Goal: Transaction & Acquisition: Purchase product/service

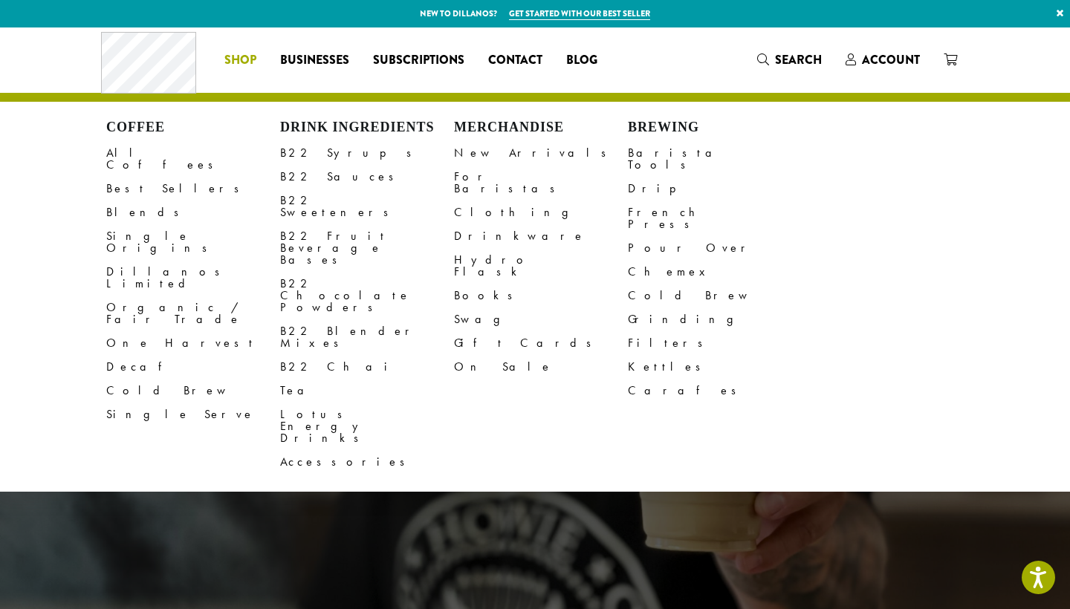
click at [236, 57] on span "Shop" at bounding box center [240, 60] width 32 height 19
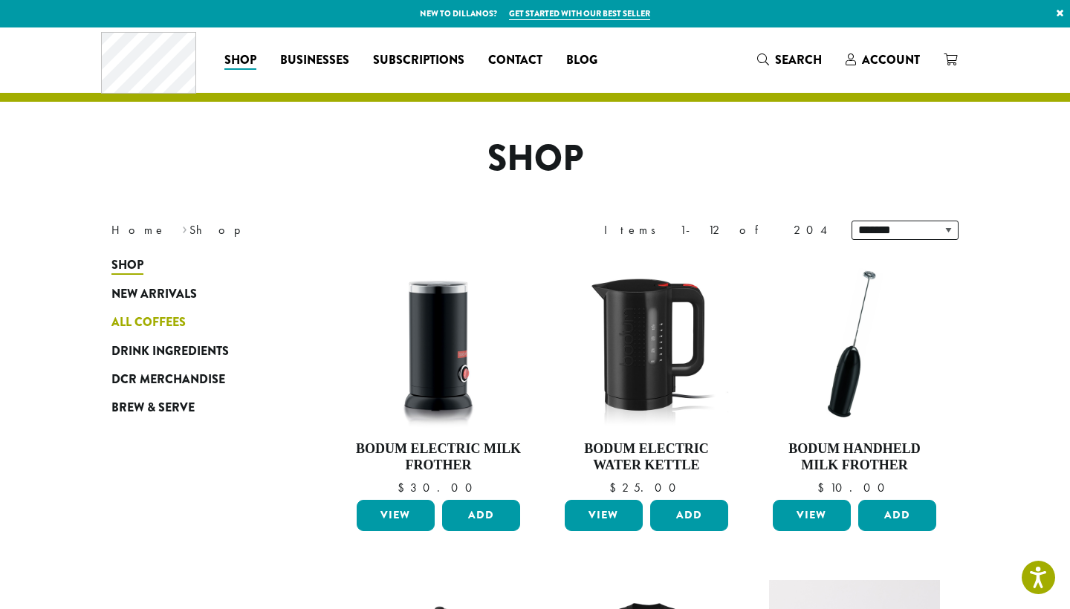
click at [157, 325] on span "All Coffees" at bounding box center [148, 323] width 74 height 19
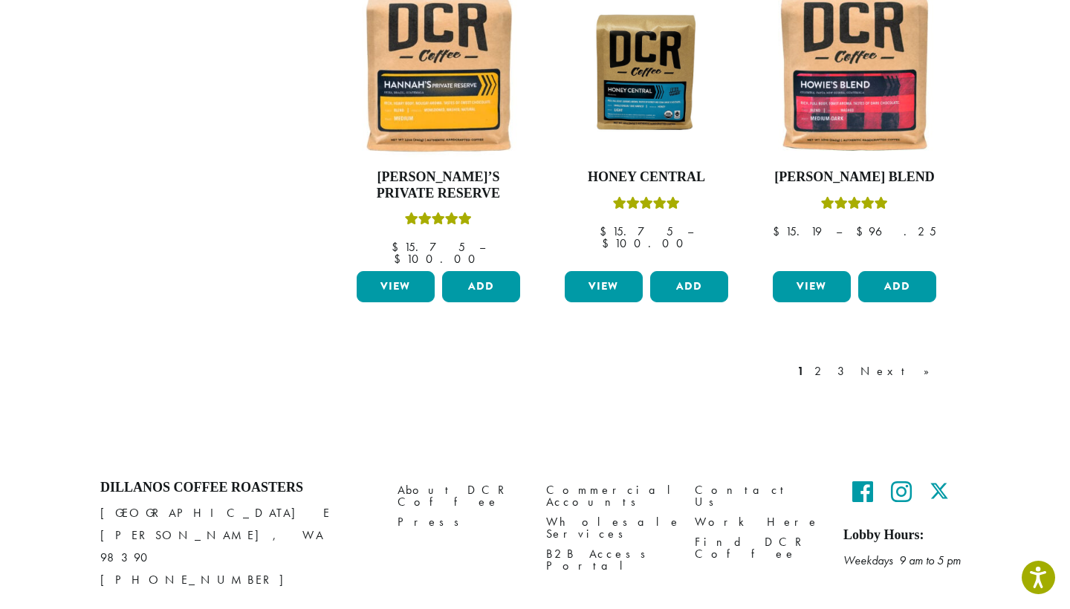
scroll to position [1306, 0]
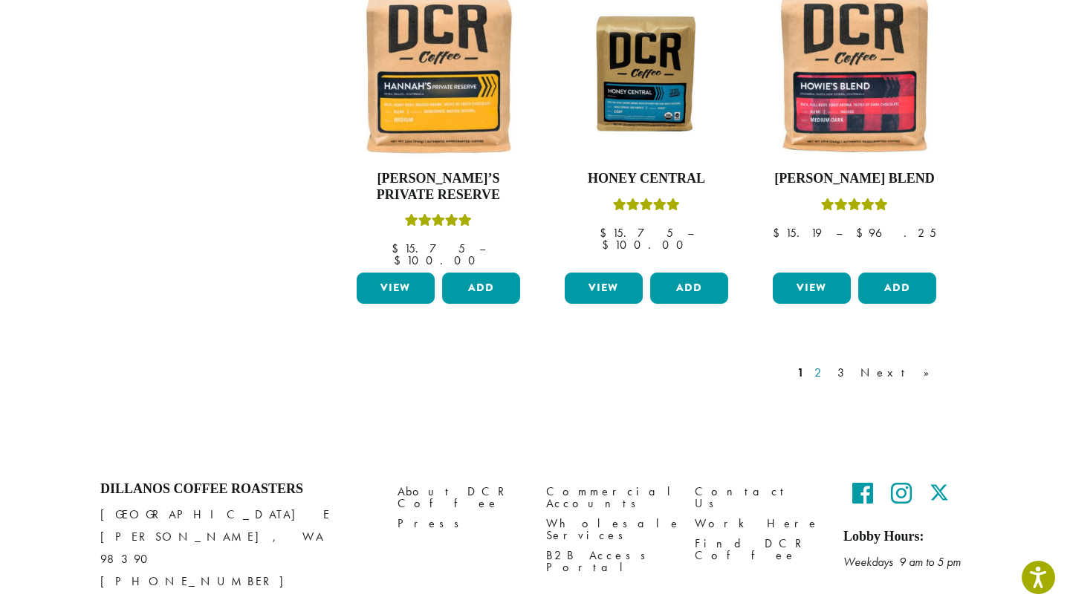
click at [830, 364] on link "2" at bounding box center [820, 373] width 19 height 18
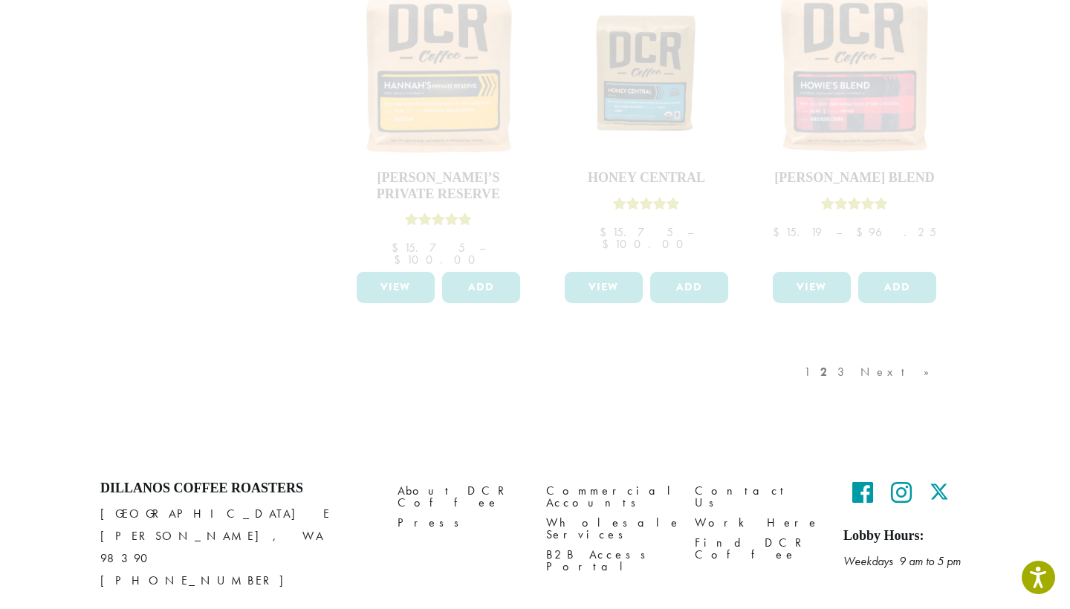
scroll to position [1306, 0]
click at [879, 353] on div "1 2 3 Next »" at bounding box center [874, 388] width 146 height 70
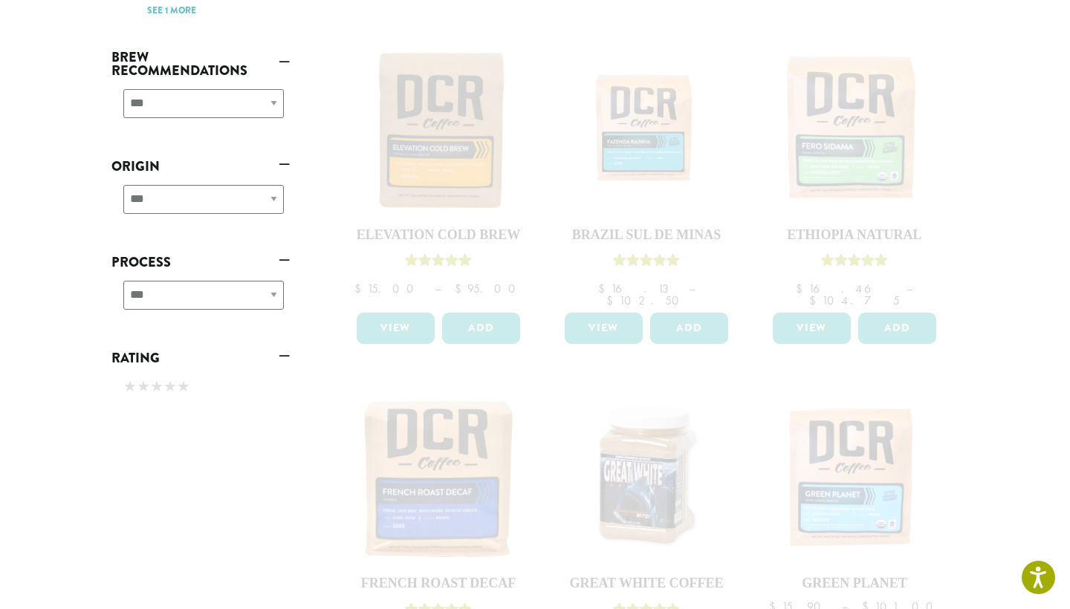
scroll to position [463, 0]
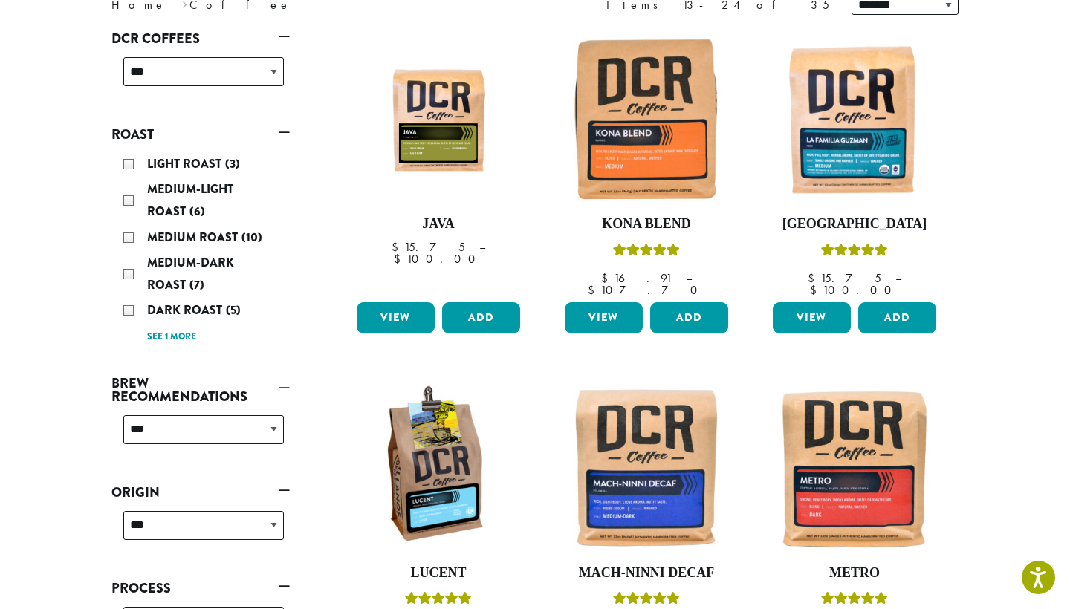
scroll to position [227, 0]
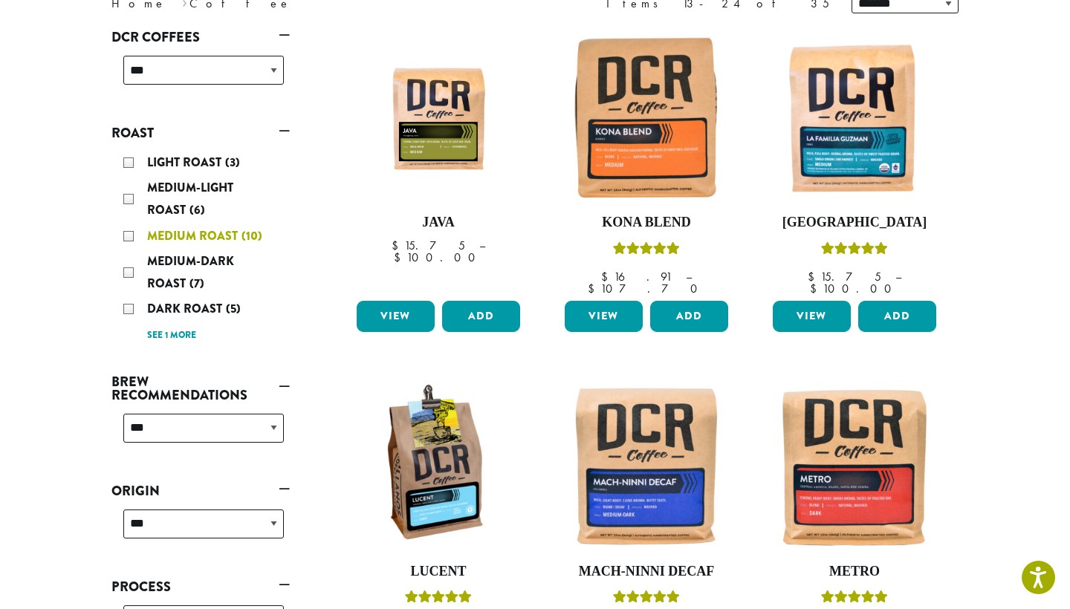
click at [131, 234] on div "Medium Roast (10)" at bounding box center [203, 236] width 161 height 22
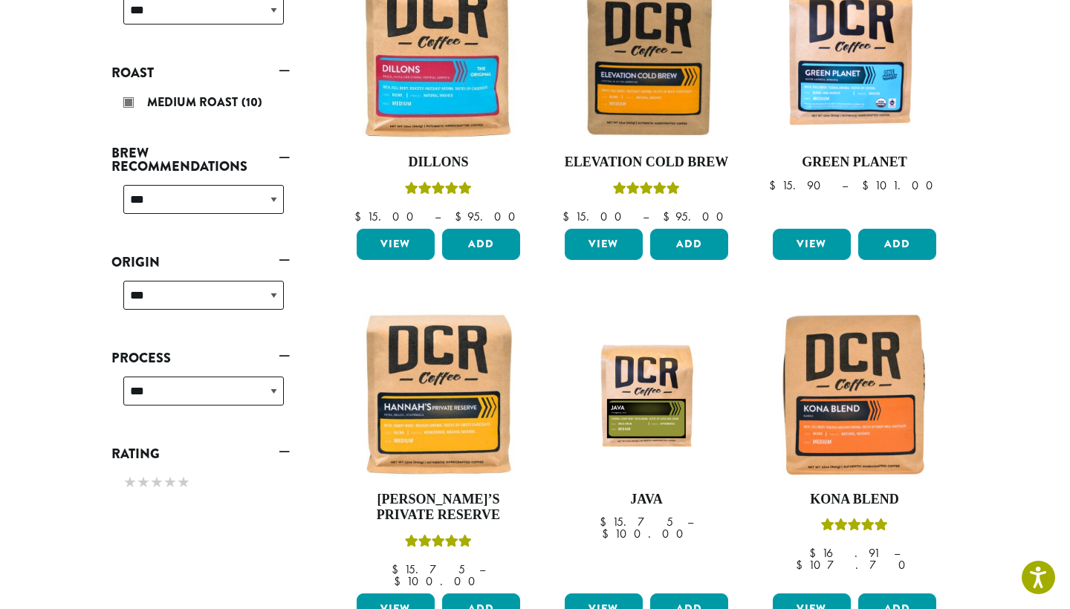
scroll to position [285, 0]
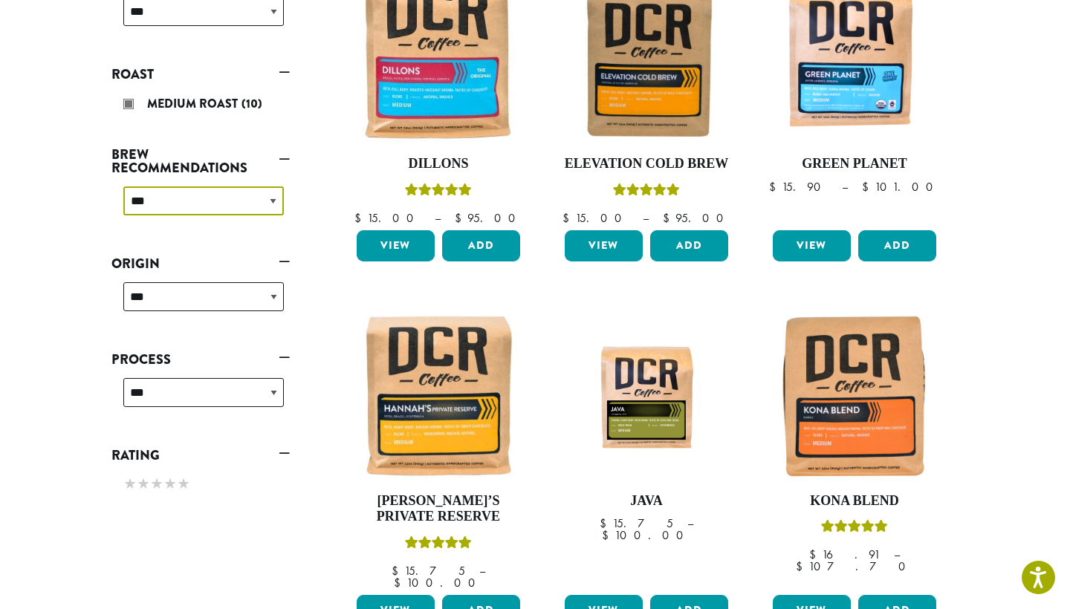
select select "********"
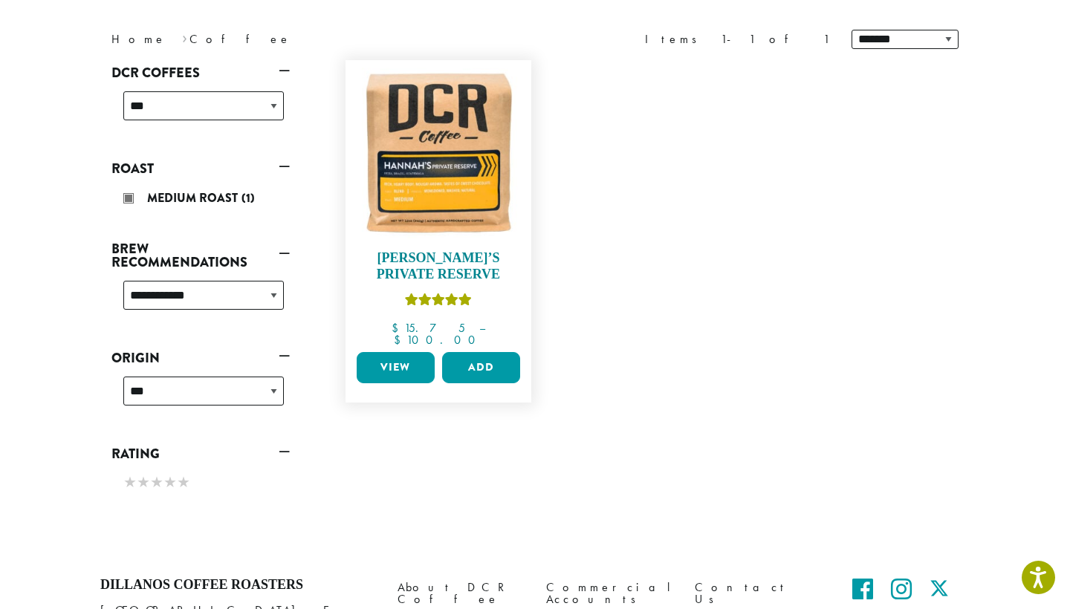
scroll to position [198, 0]
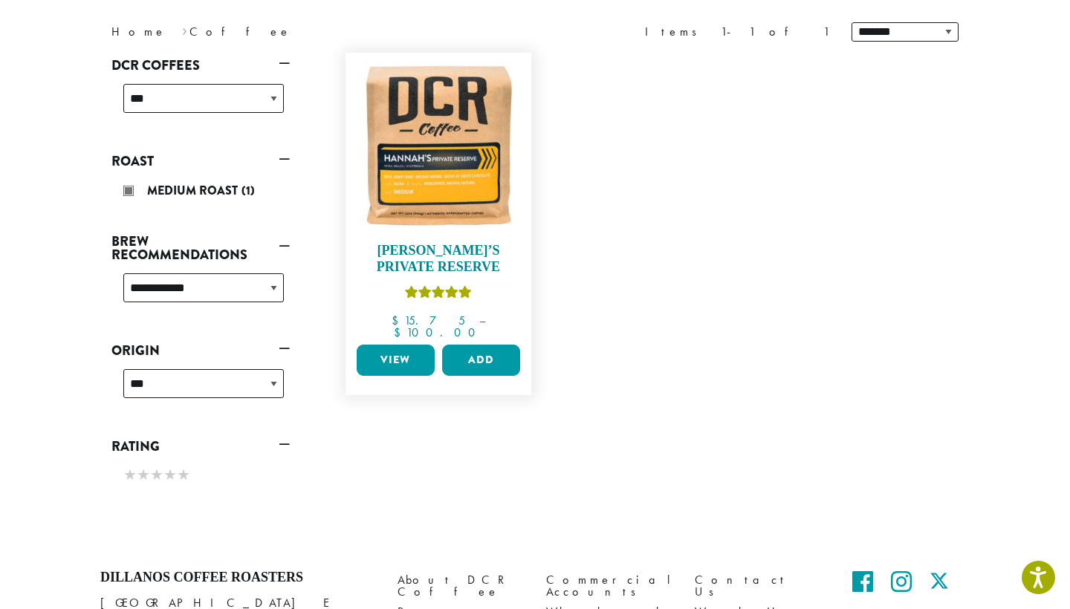
click at [493, 215] on img at bounding box center [438, 145] width 171 height 171
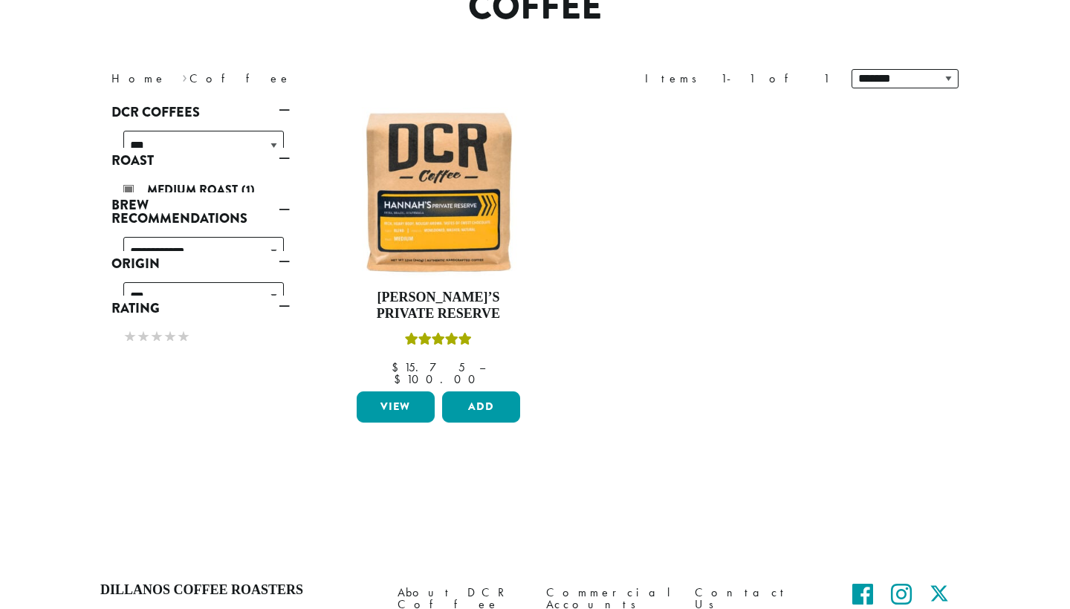
scroll to position [152, 0]
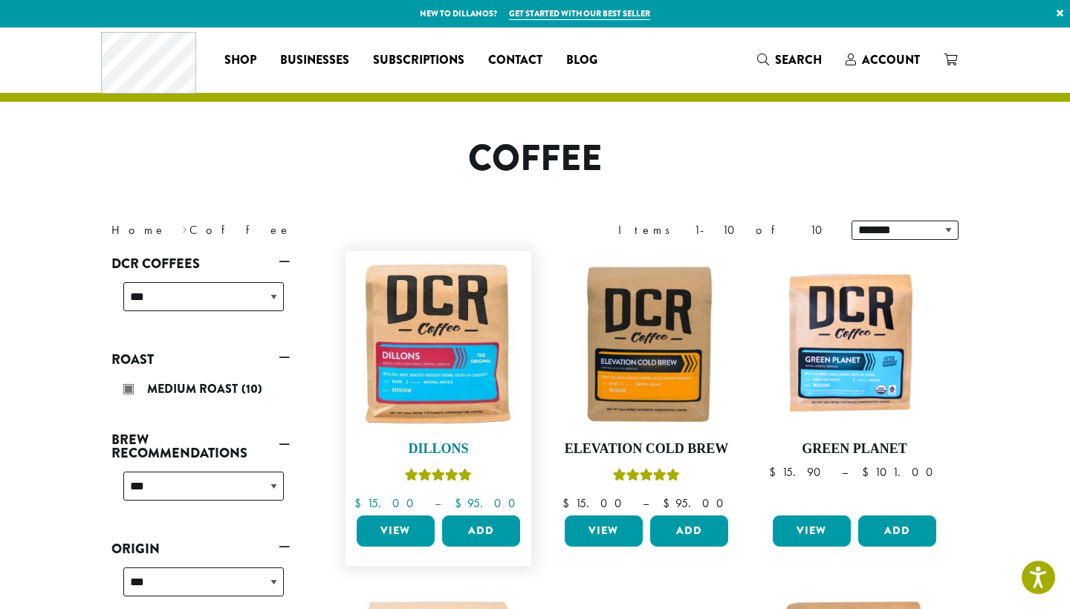
click at [477, 354] on img at bounding box center [438, 344] width 171 height 171
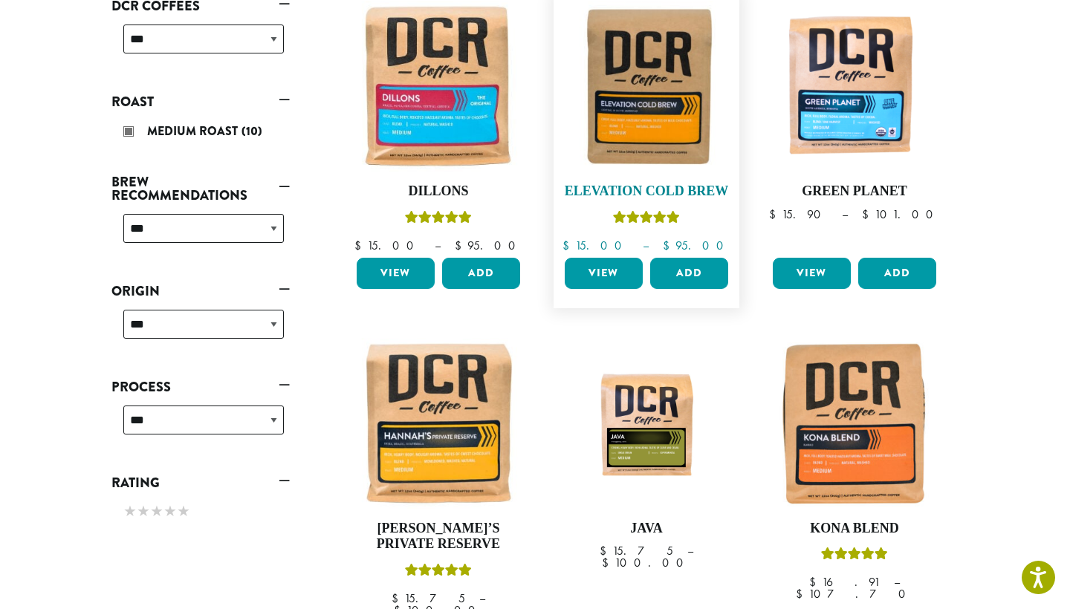
scroll to position [265, 0]
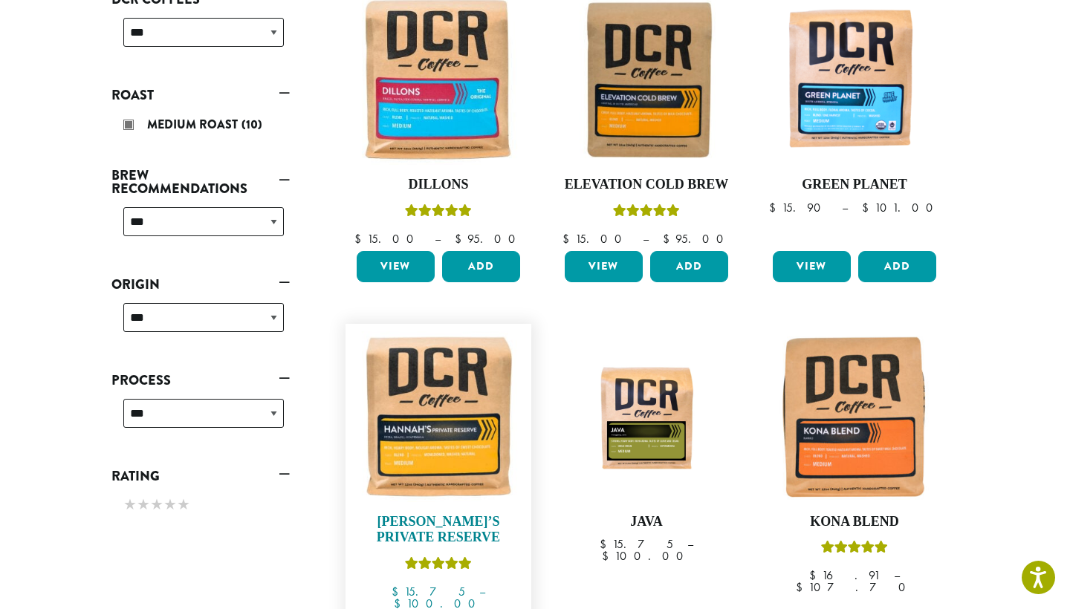
click at [474, 458] on img at bounding box center [438, 416] width 171 height 171
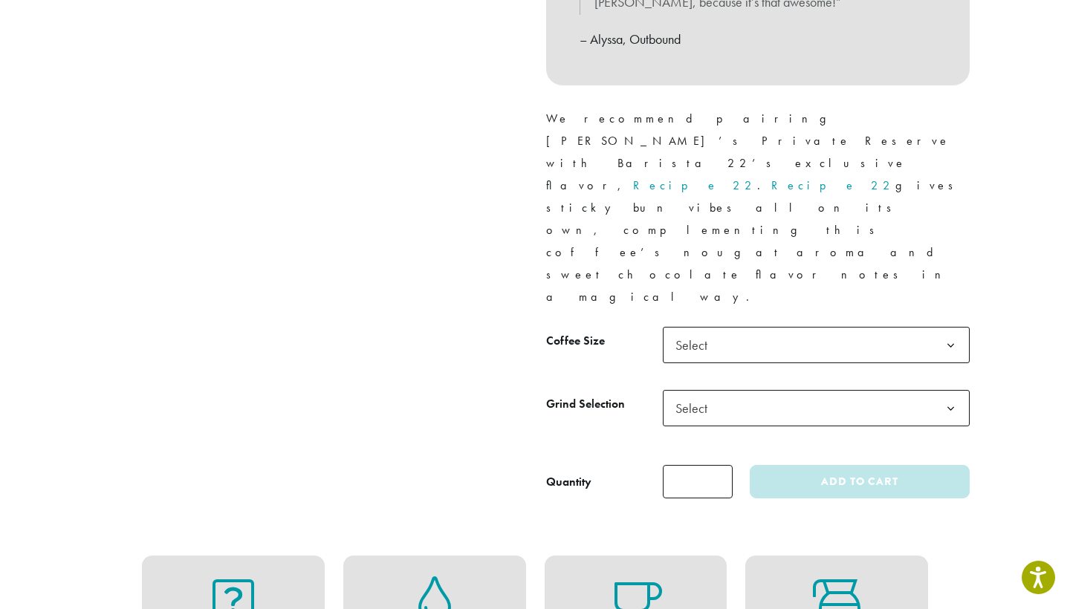
scroll to position [641, 0]
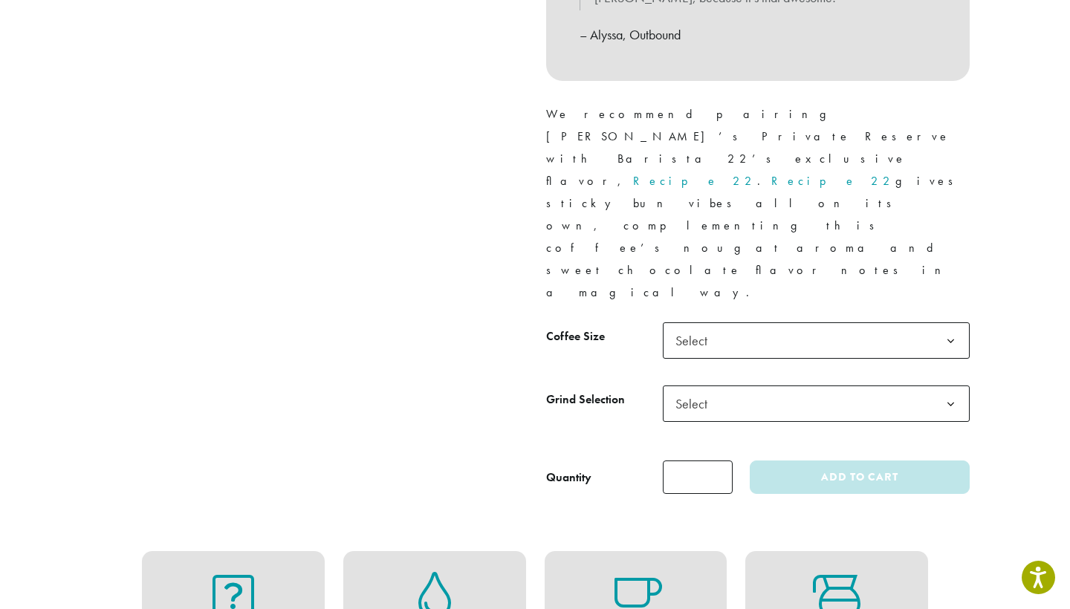
click at [696, 326] on span "Select" at bounding box center [696, 340] width 53 height 29
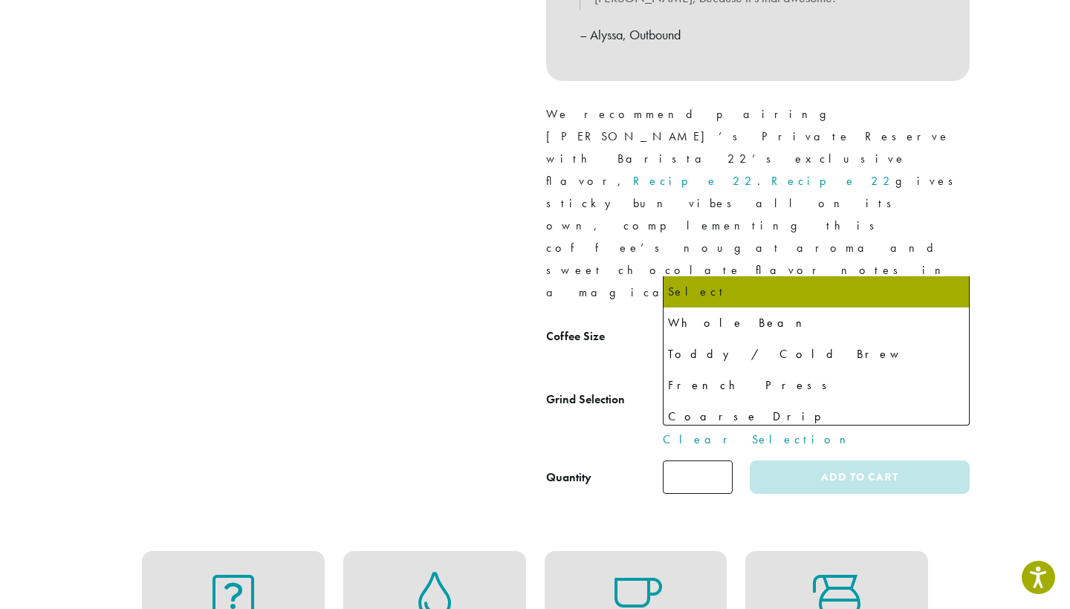
click at [682, 389] on span "Select" at bounding box center [696, 403] width 53 height 29
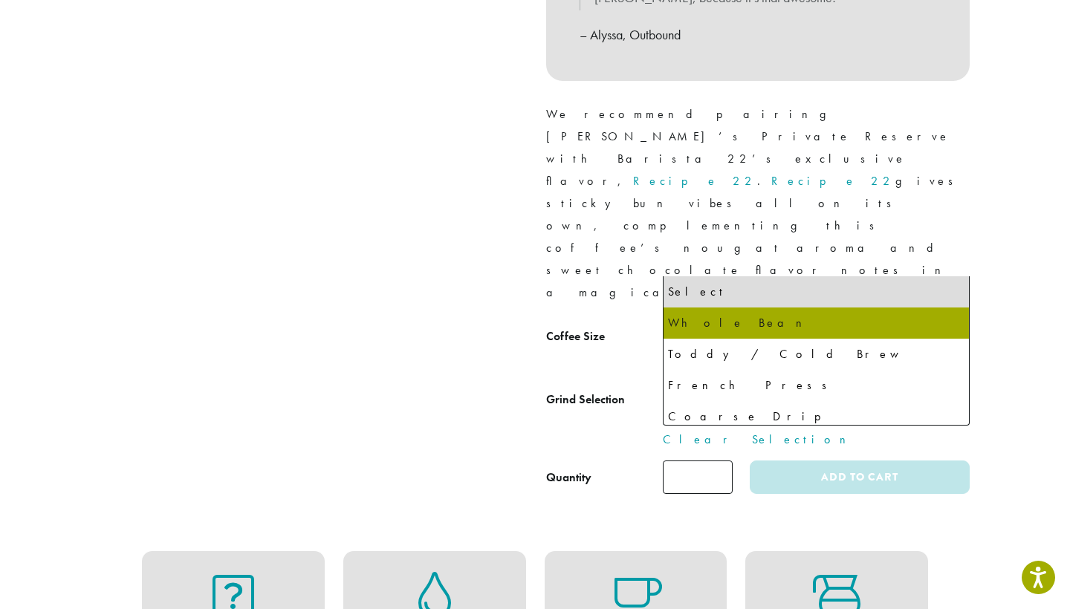
select select "**********"
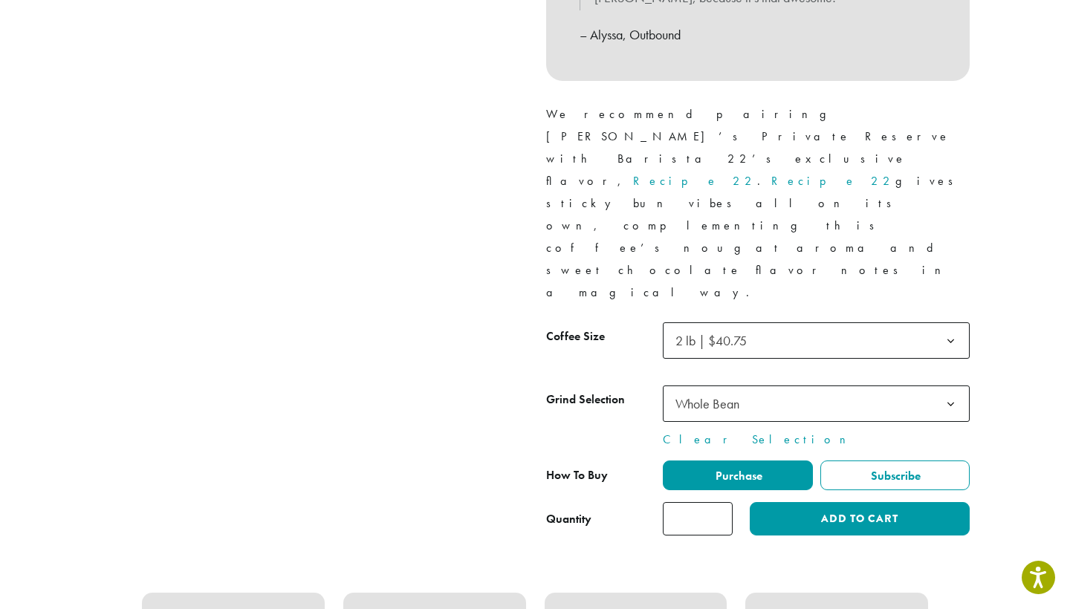
click at [683, 323] on tbody "**********" at bounding box center [758, 386] width 424 height 126
click at [683, 395] on span "Whole Bean" at bounding box center [707, 403] width 64 height 17
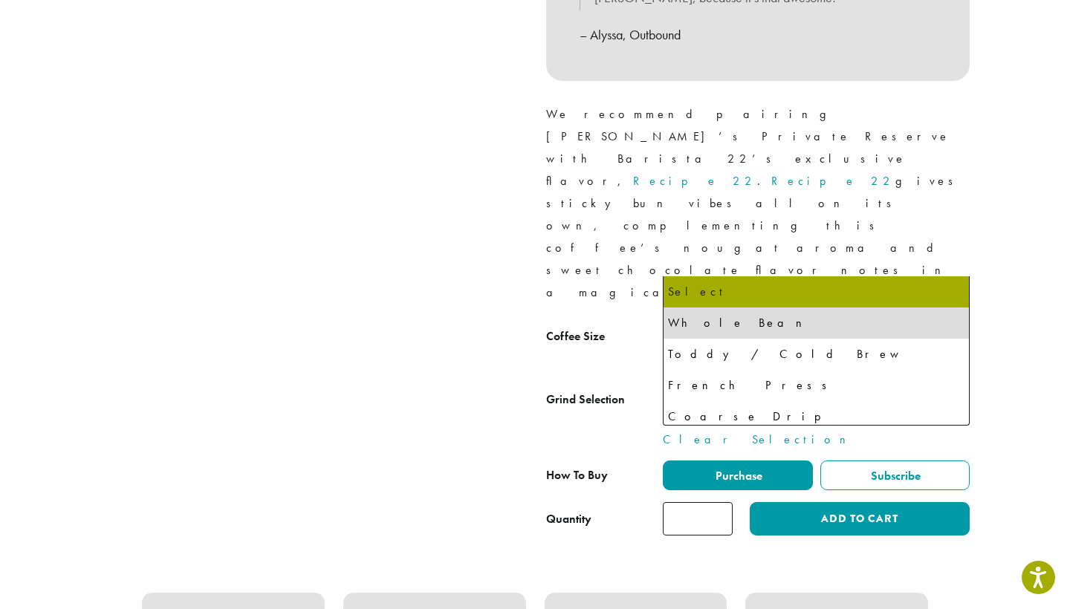
click at [609, 386] on th "Grind Selection" at bounding box center [604, 417] width 117 height 63
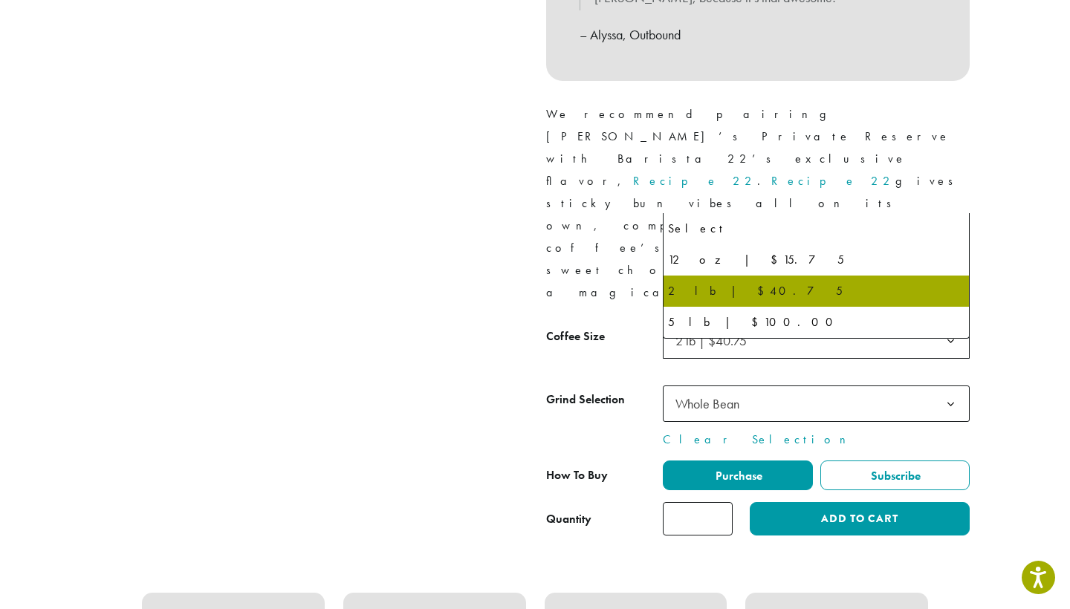
click at [699, 326] on span "2 lb | $40.75" at bounding box center [716, 340] width 92 height 29
click at [618, 386] on th "Grind Selection" at bounding box center [604, 417] width 117 height 63
click at [707, 332] on span "2 lb | $40.75" at bounding box center [710, 340] width 71 height 17
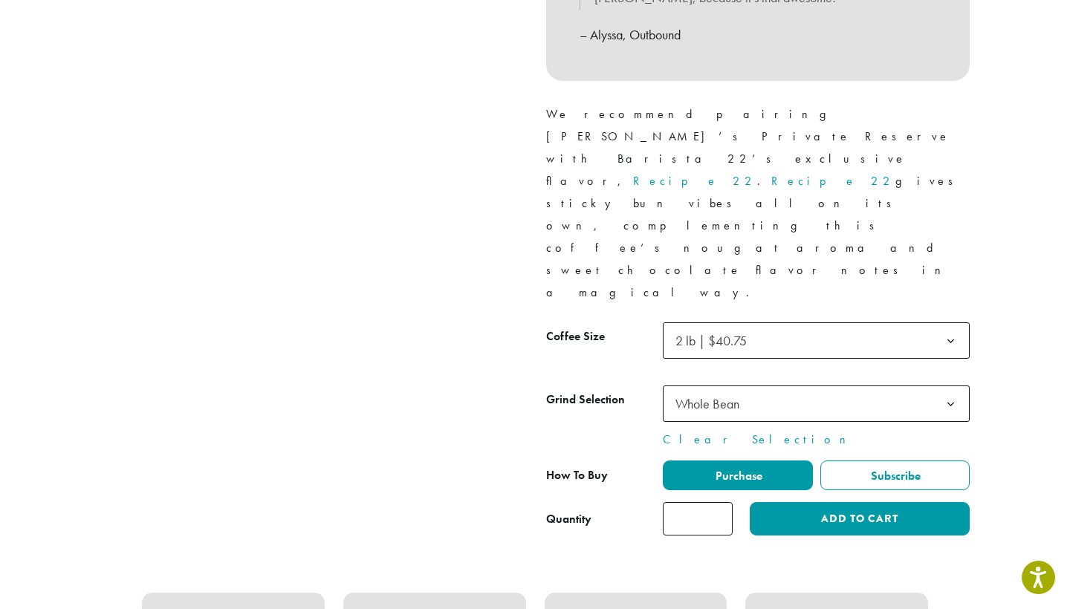
click at [369, 263] on div at bounding box center [312, 32] width 446 height 1010
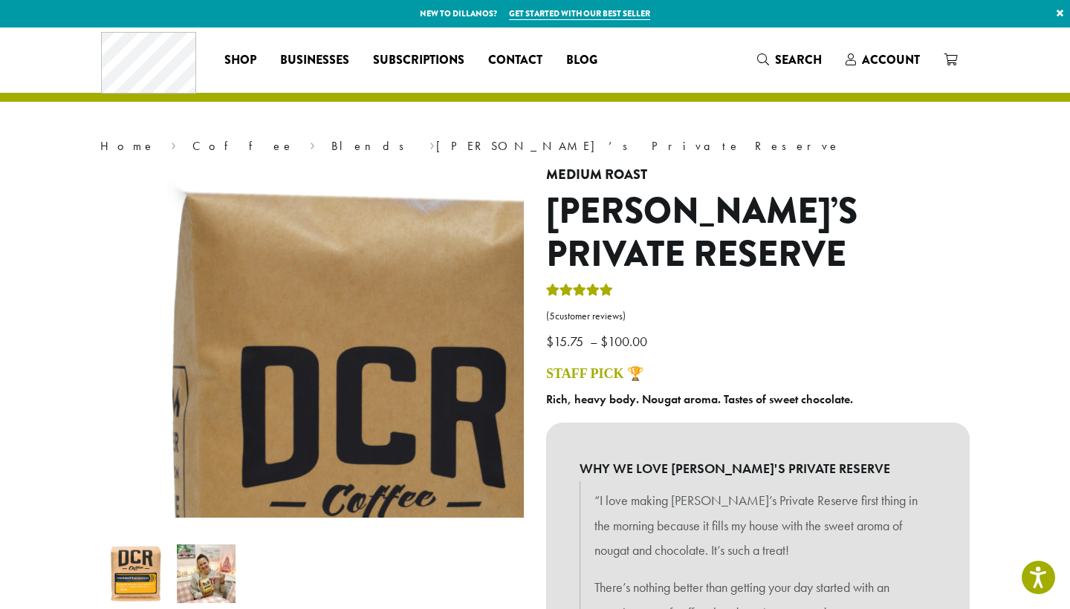
scroll to position [0, 0]
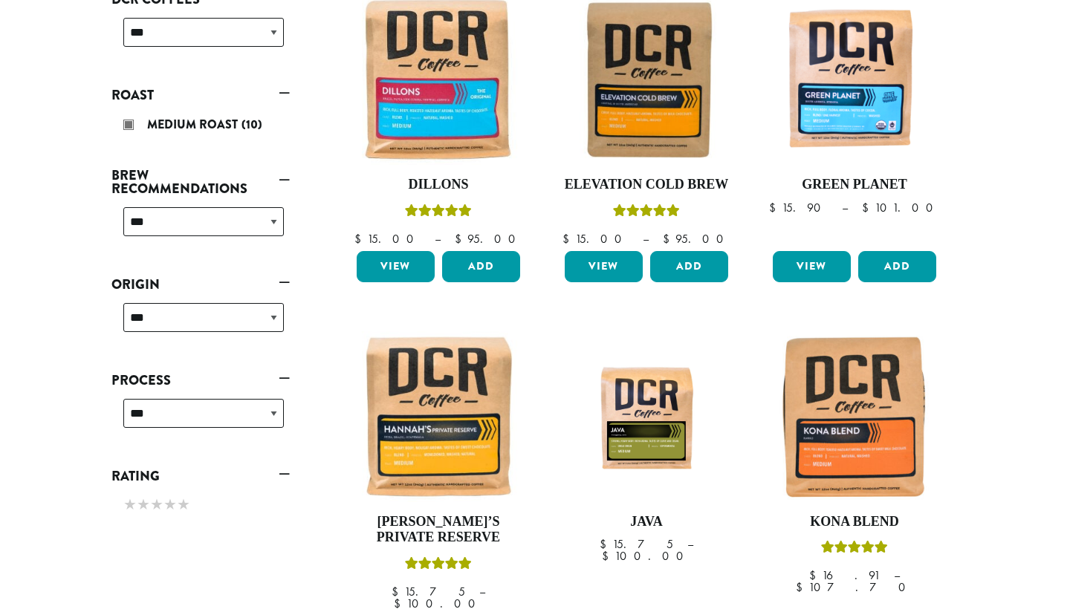
scroll to position [265, 0]
click at [635, 441] on img at bounding box center [646, 416] width 171 height 171
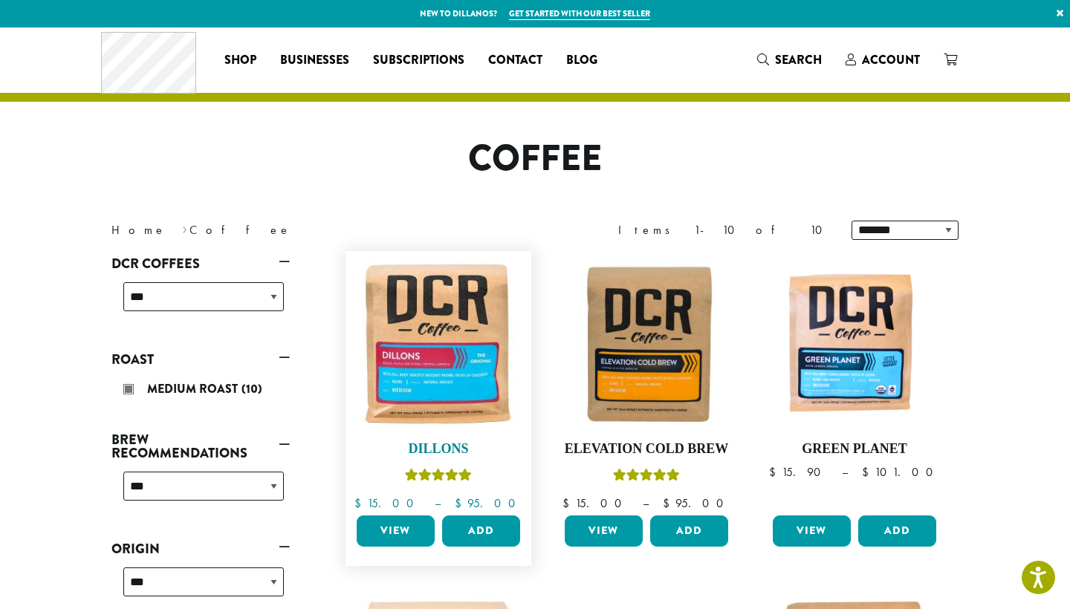
click at [385, 323] on img at bounding box center [438, 344] width 171 height 171
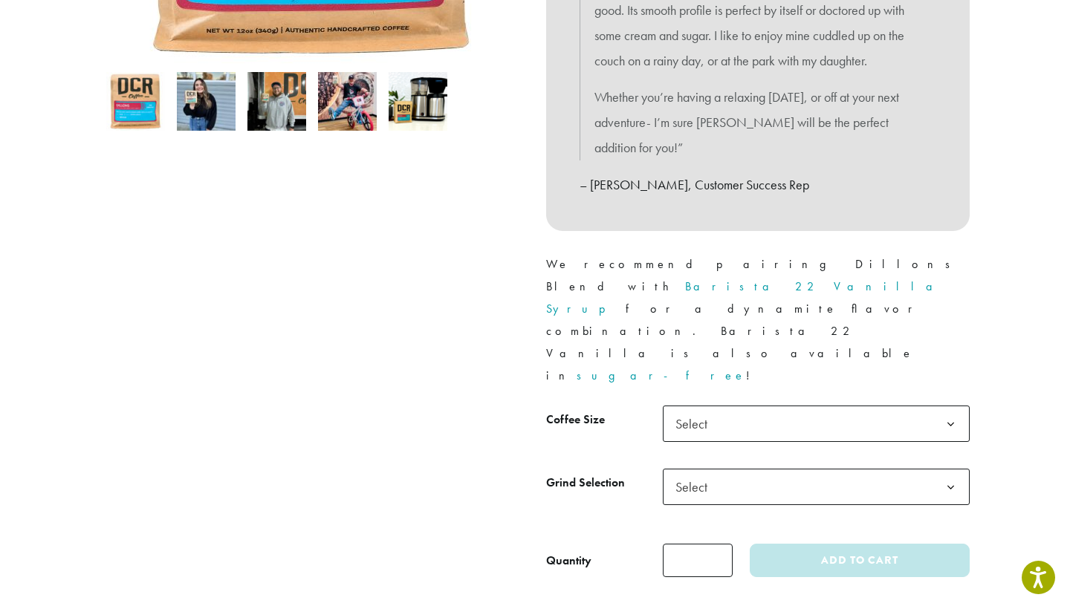
scroll to position [458, 0]
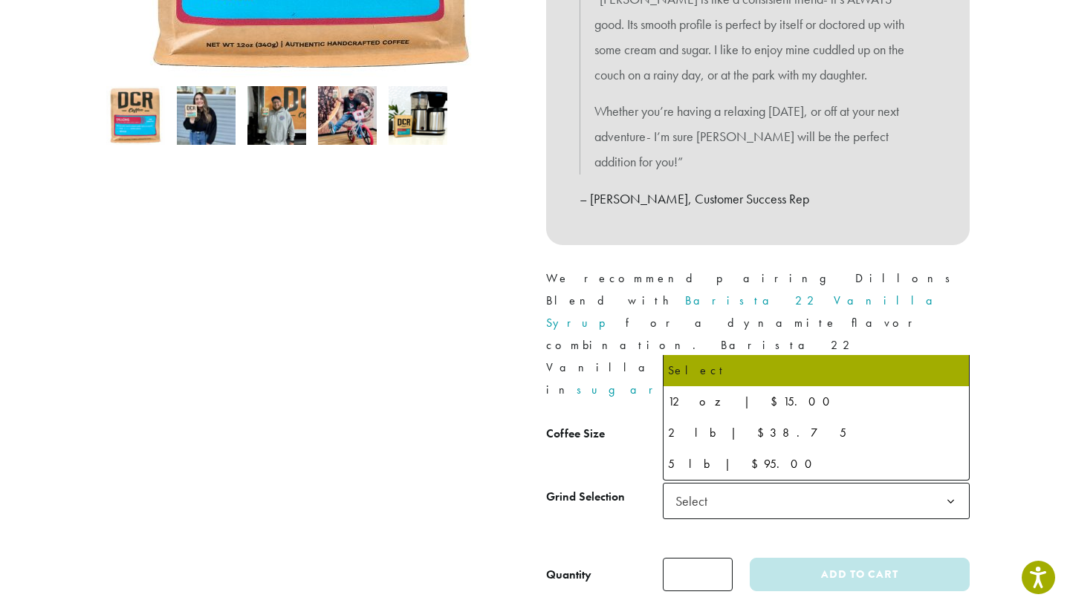
click at [771, 420] on span "Select" at bounding box center [816, 438] width 307 height 36
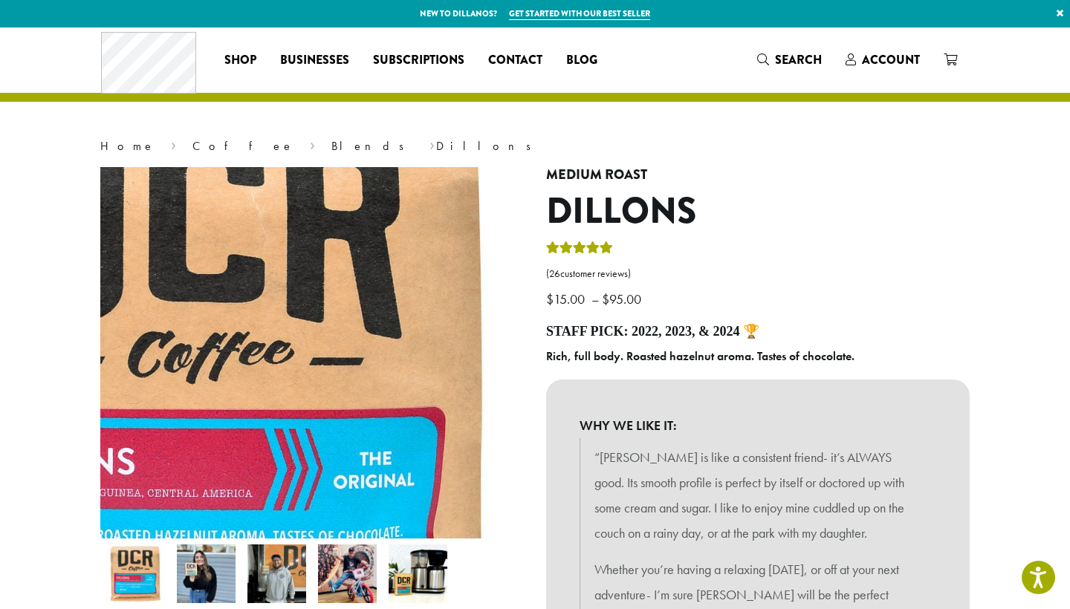
scroll to position [0, 0]
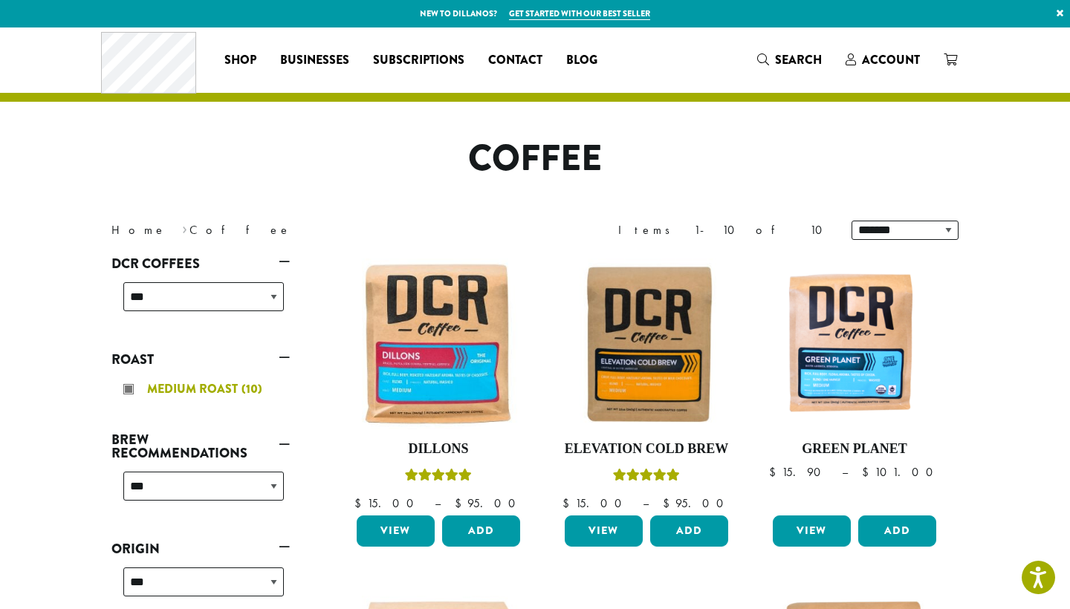
click at [212, 393] on span "Medium Roast" at bounding box center [194, 388] width 94 height 17
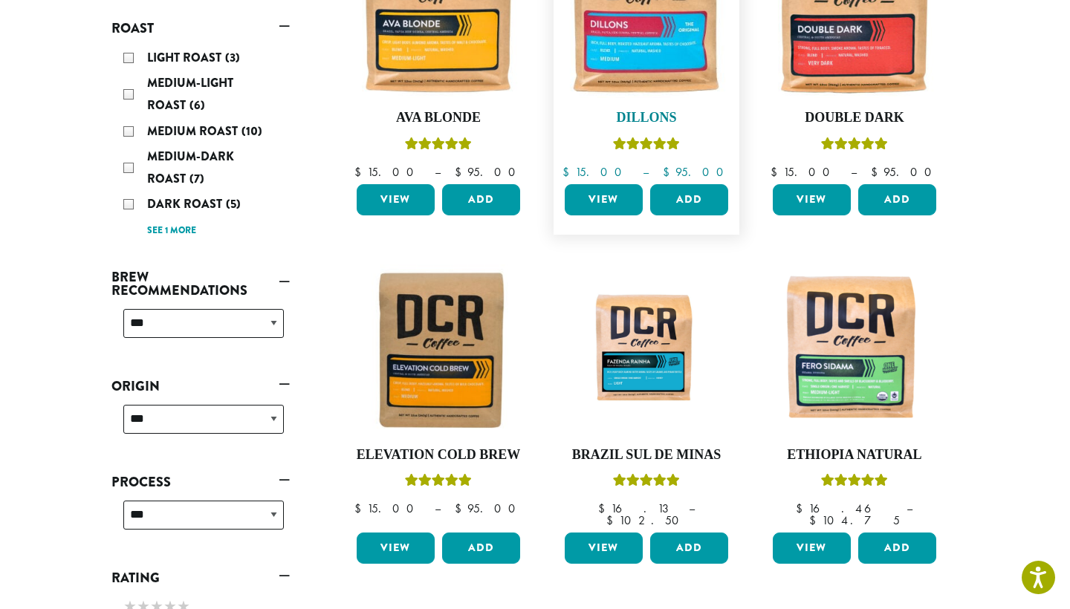
scroll to position [331, 0]
click at [515, 349] on img at bounding box center [438, 350] width 171 height 171
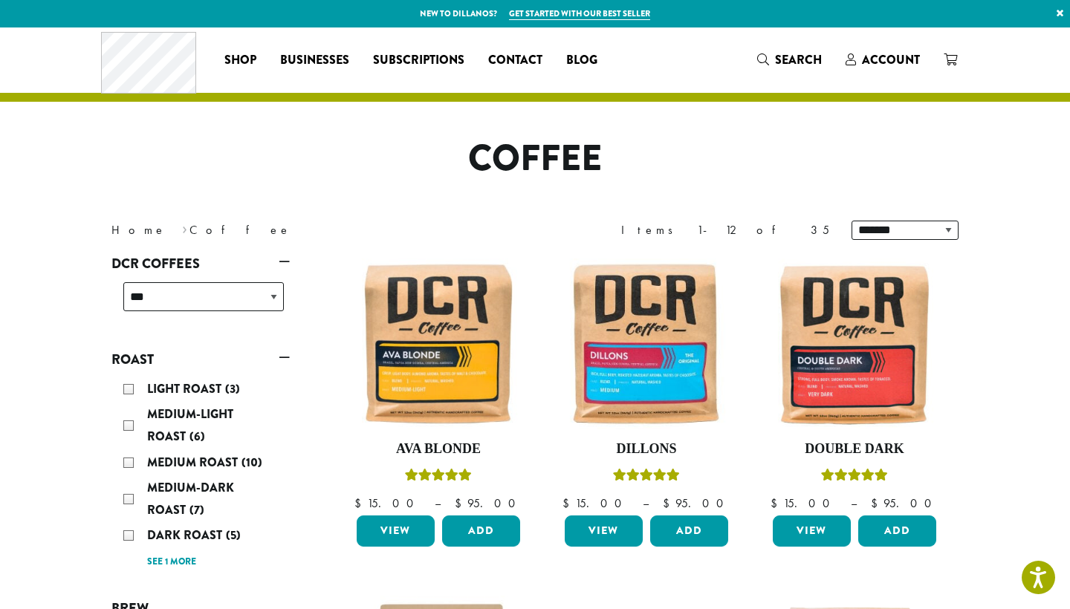
scroll to position [0, 0]
click at [184, 563] on link "See 1 more" at bounding box center [171, 562] width 49 height 15
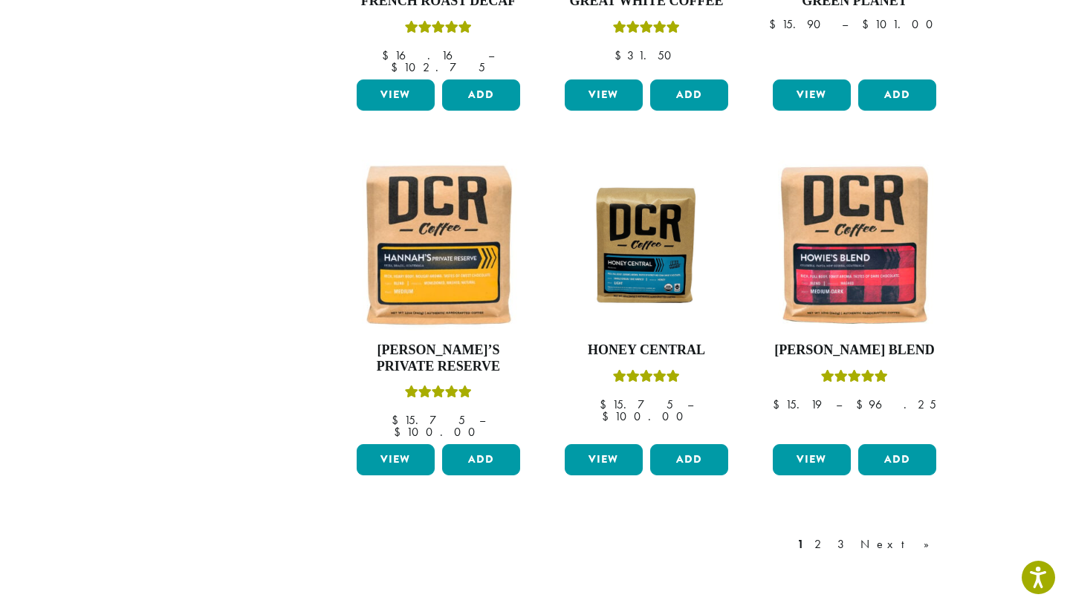
scroll to position [1141, 0]
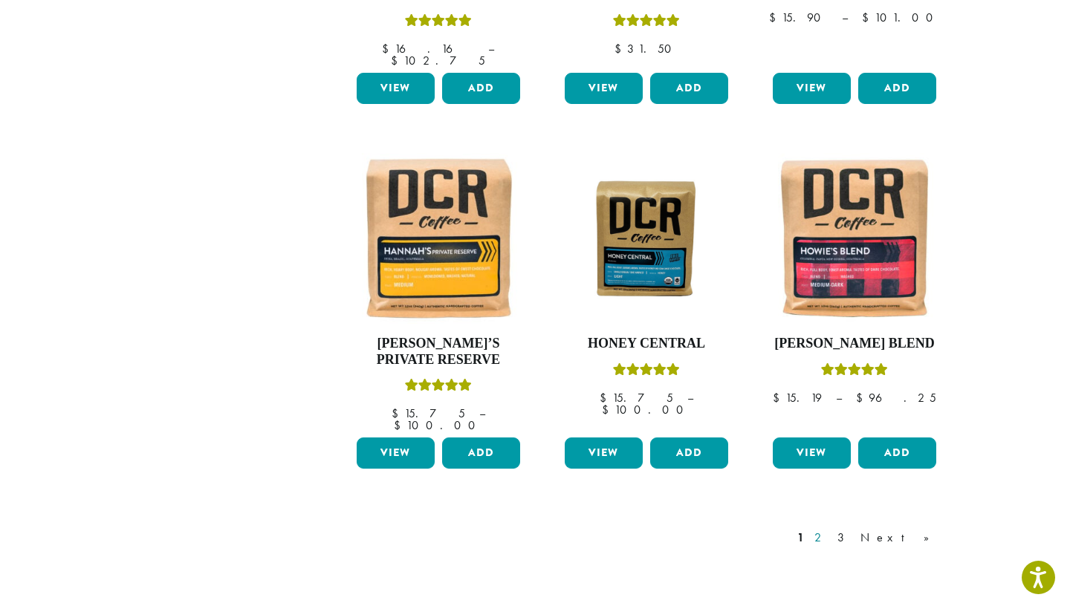
click at [830, 529] on link "2" at bounding box center [820, 538] width 19 height 18
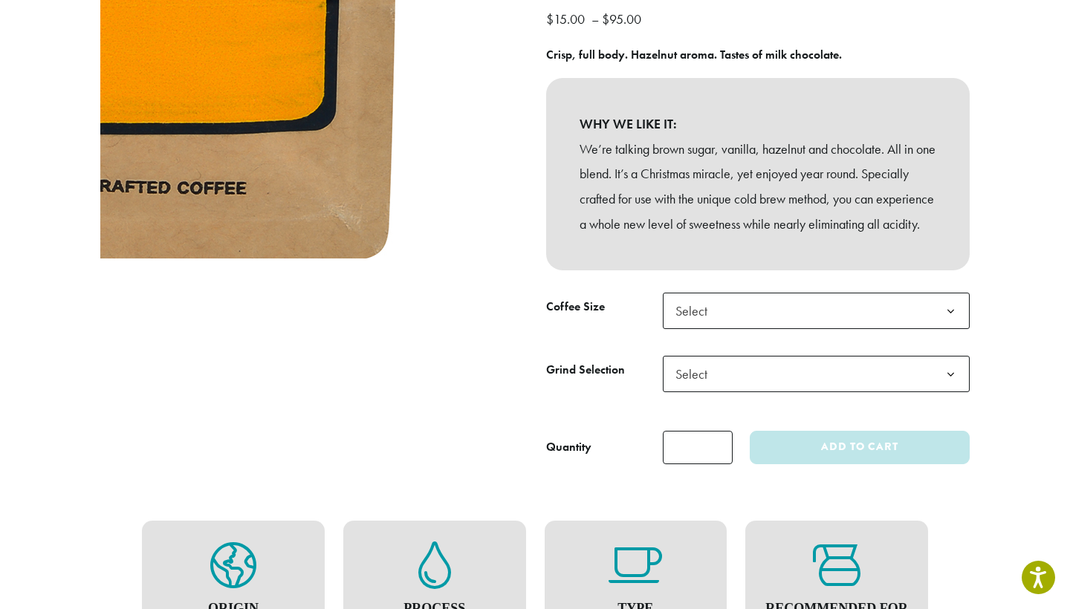
scroll to position [291, 0]
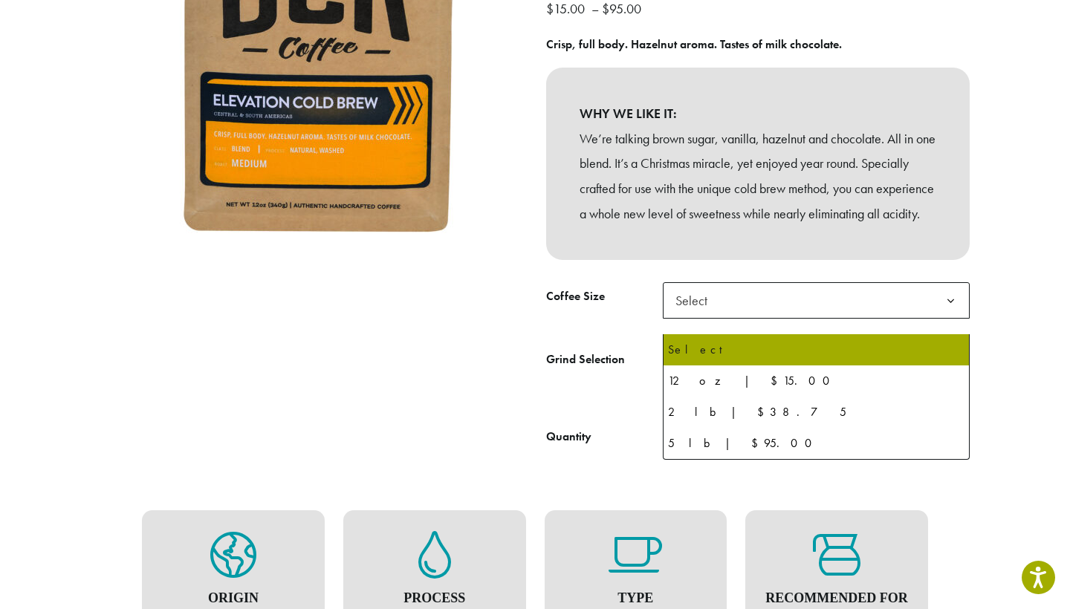
click at [678, 315] on span "Select" at bounding box center [696, 300] width 53 height 29
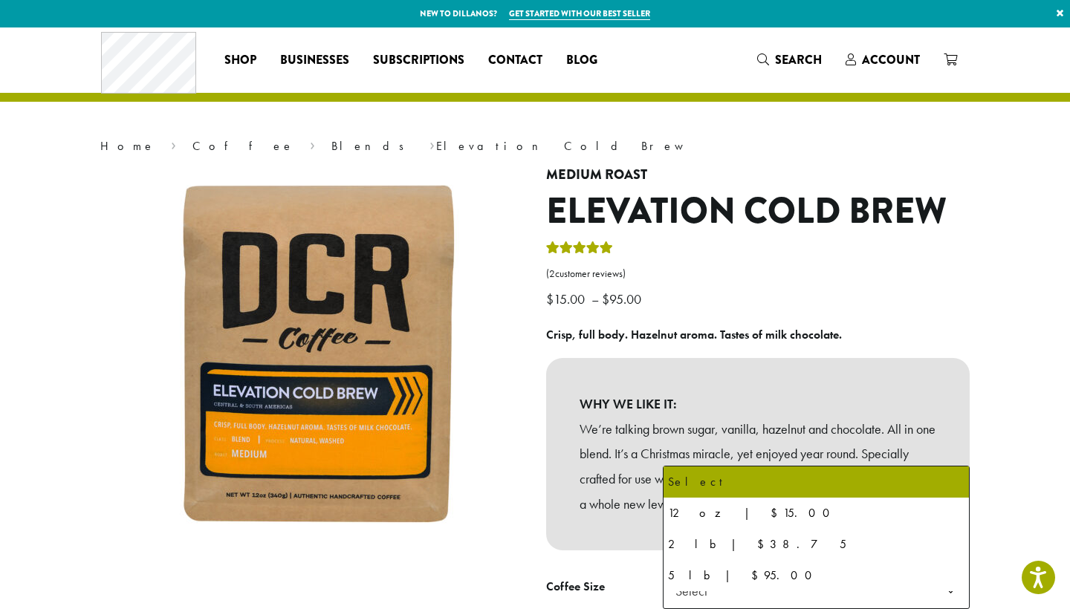
scroll to position [0, 0]
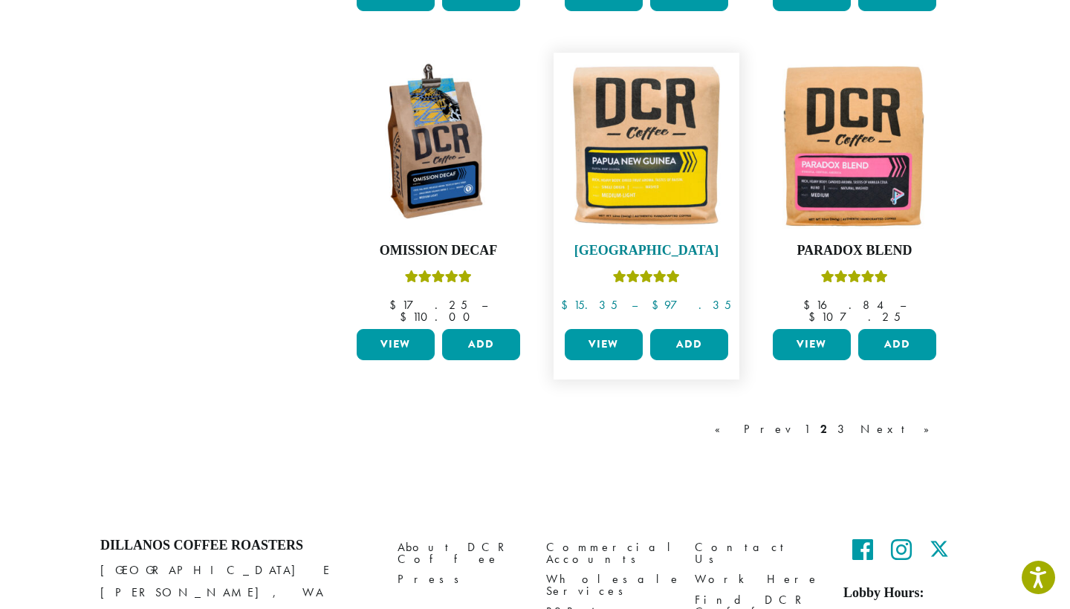
scroll to position [1246, 0]
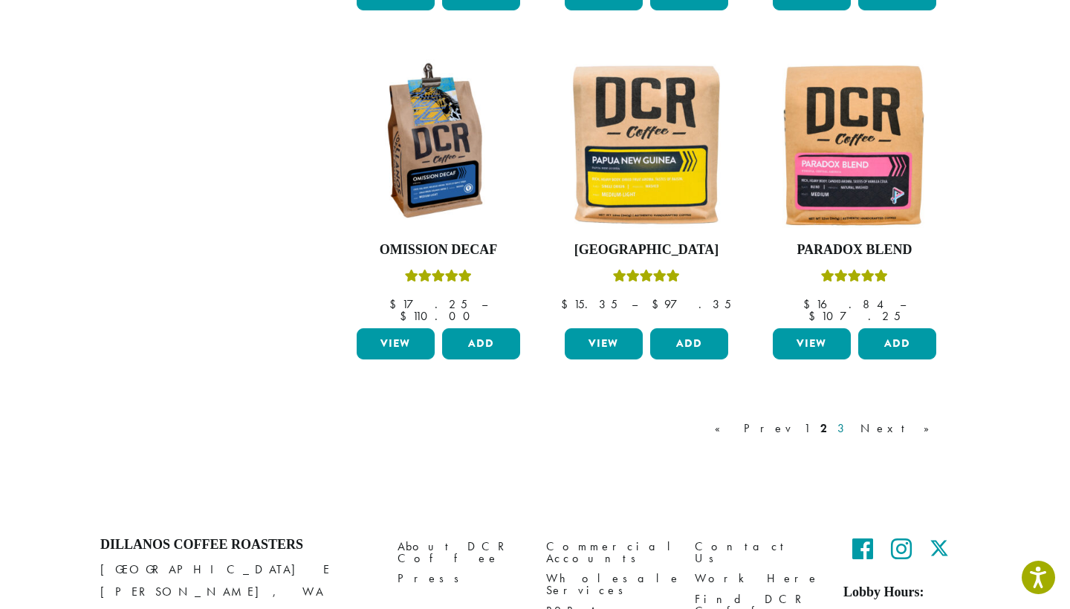
click at [853, 420] on link "3" at bounding box center [843, 429] width 19 height 18
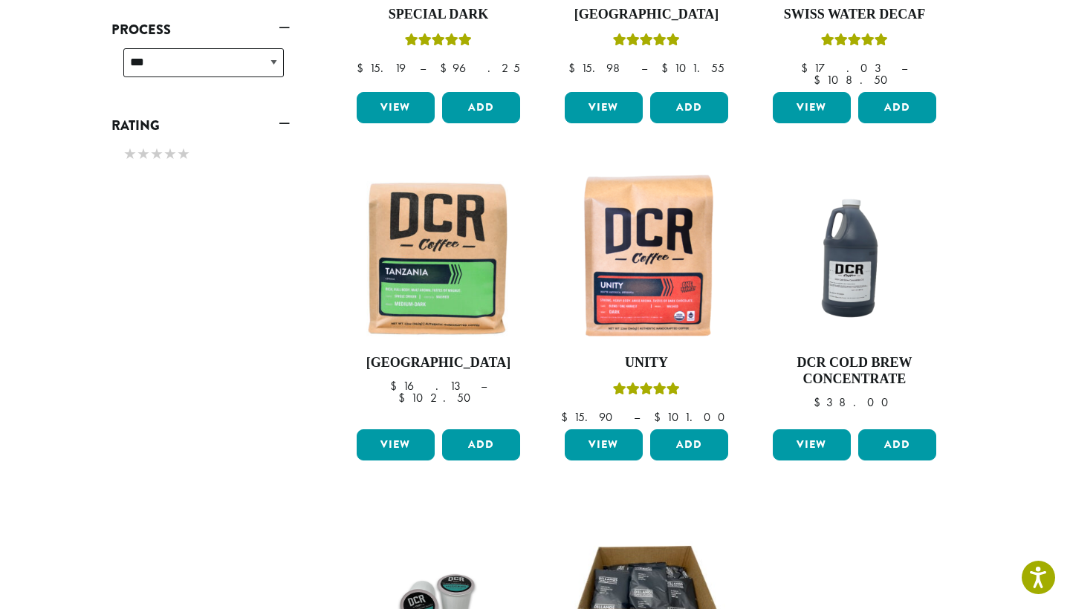
scroll to position [788, 0]
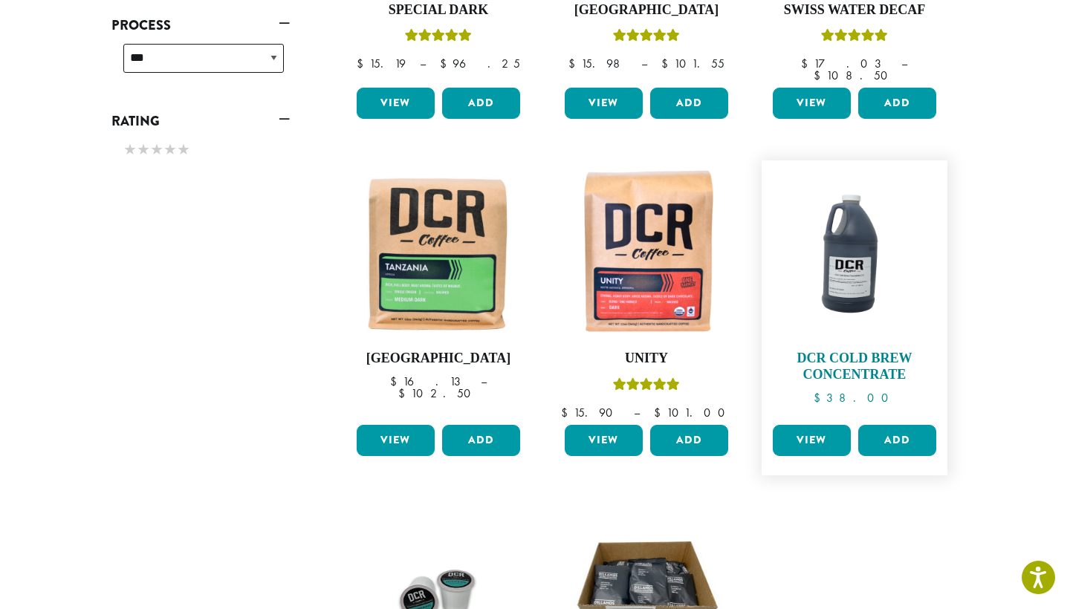
click at [823, 266] on img at bounding box center [854, 253] width 171 height 171
click at [859, 228] on img at bounding box center [854, 253] width 171 height 171
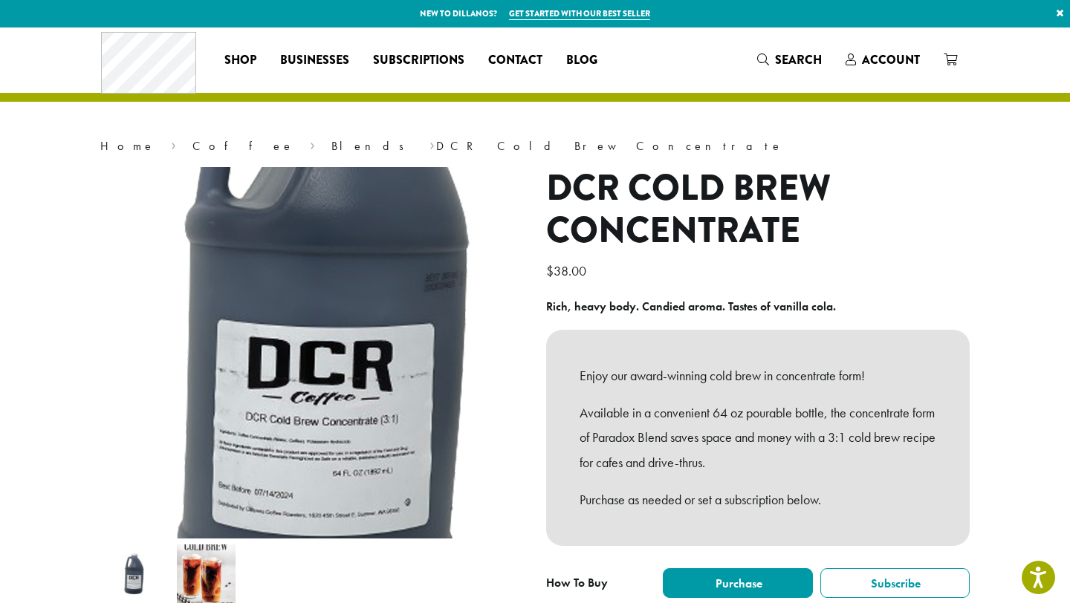
click at [280, 386] on img at bounding box center [348, 305] width 892 height 892
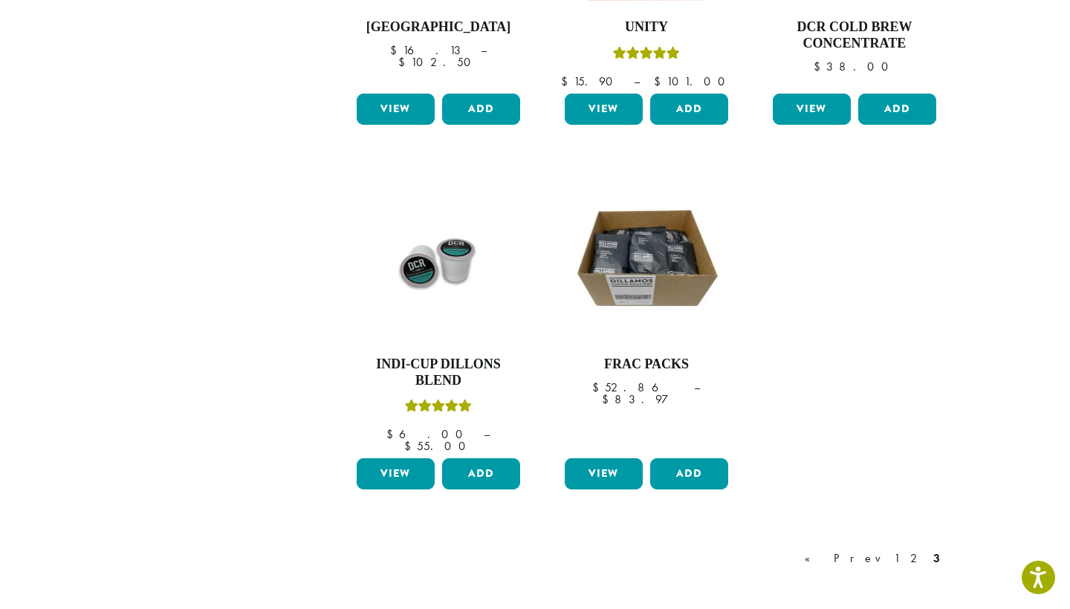
scroll to position [1121, 0]
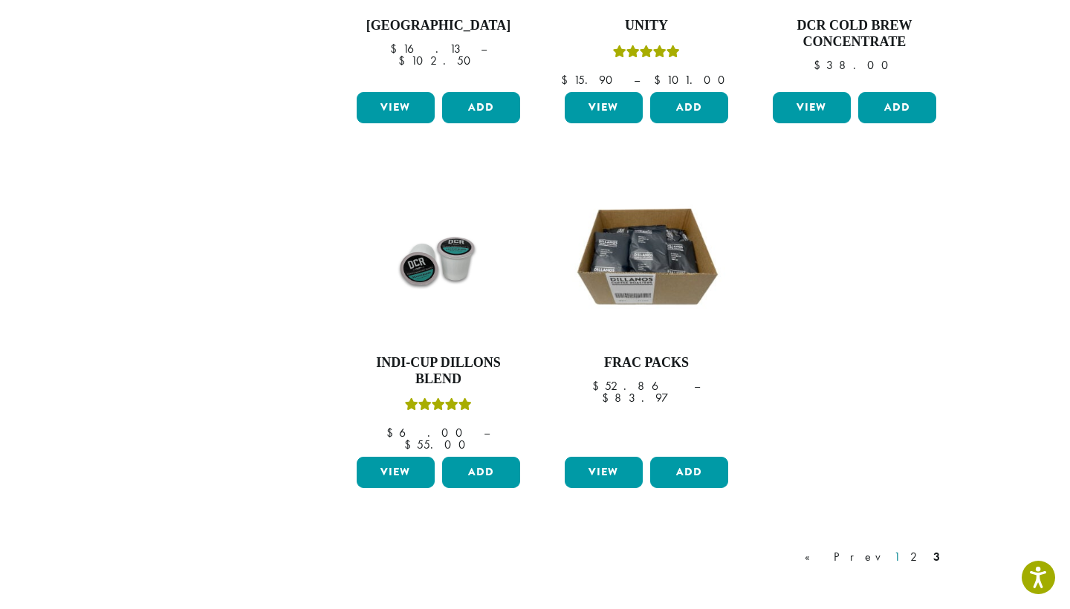
click at [902, 548] on link "1" at bounding box center [897, 557] width 12 height 18
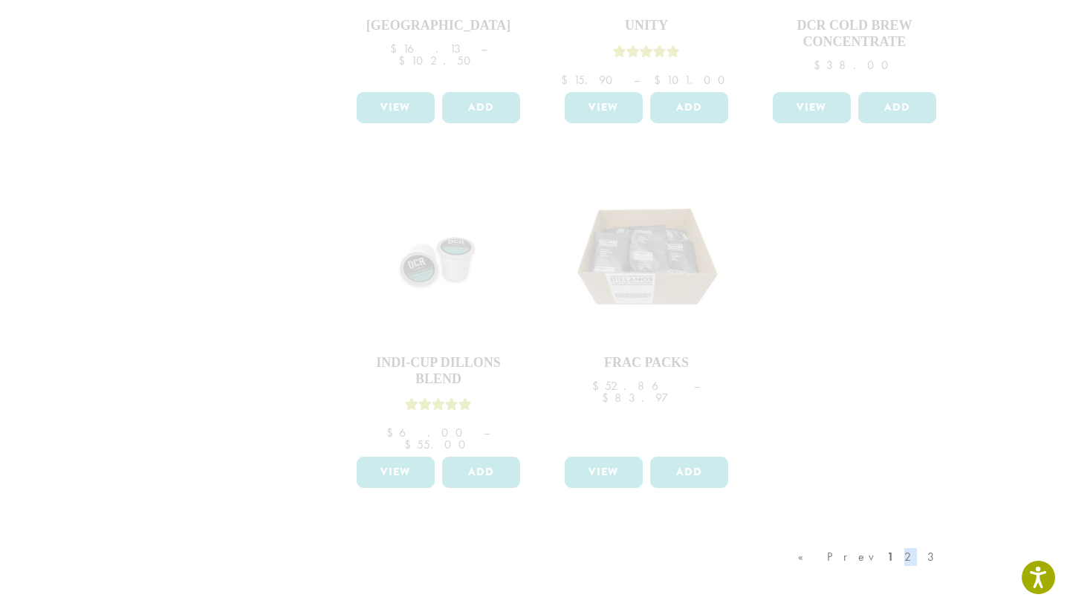
drag, startPoint x: 928, startPoint y: 519, endPoint x: 913, endPoint y: 519, distance: 15.6
click at [913, 537] on div "« Prev 1 2 3" at bounding box center [871, 572] width 152 height 70
click at [919, 537] on div "« Prev 1 2 3" at bounding box center [871, 572] width 152 height 70
click at [907, 537] on div "« Prev 1 2 3" at bounding box center [871, 572] width 152 height 70
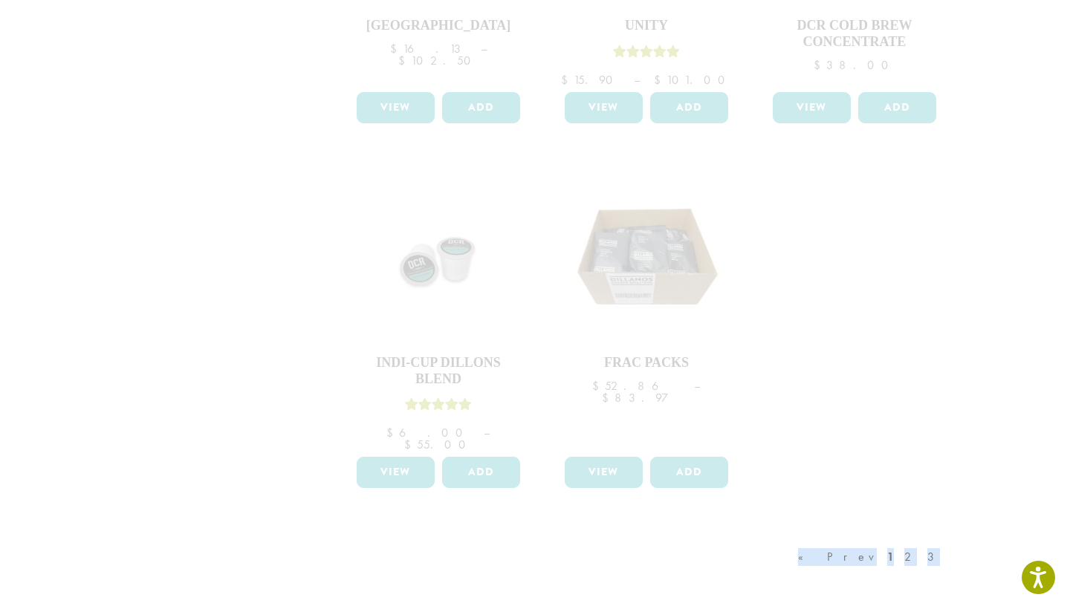
drag, startPoint x: 1004, startPoint y: 511, endPoint x: 751, endPoint y: 505, distance: 253.4
click at [900, 537] on div "« Prev 1 2 3" at bounding box center [871, 572] width 152 height 70
click at [902, 537] on div "« Prev 1 2 3" at bounding box center [871, 572] width 152 height 70
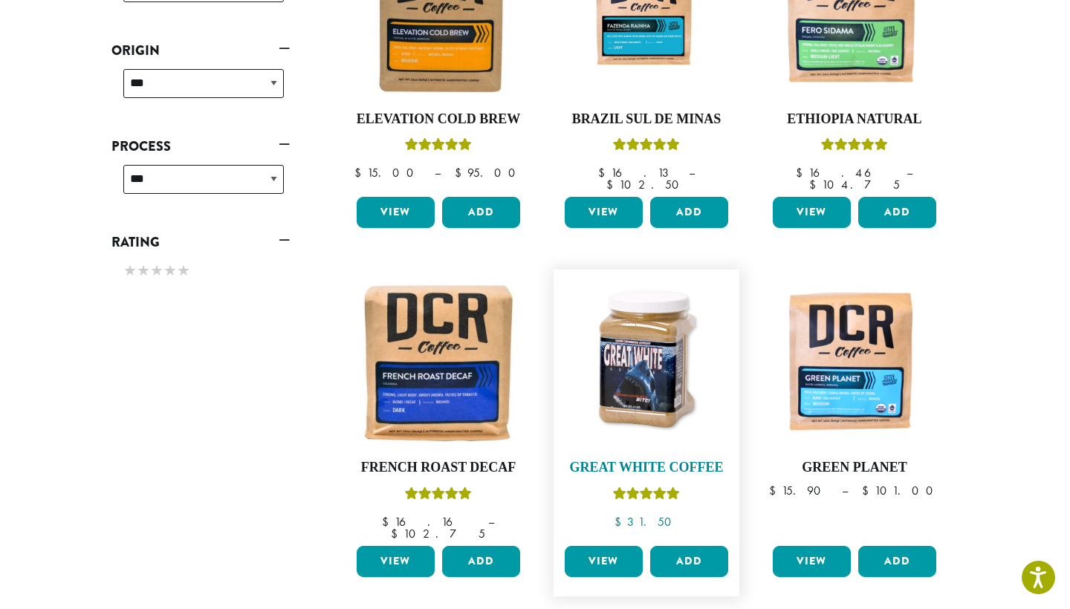
scroll to position [670, 0]
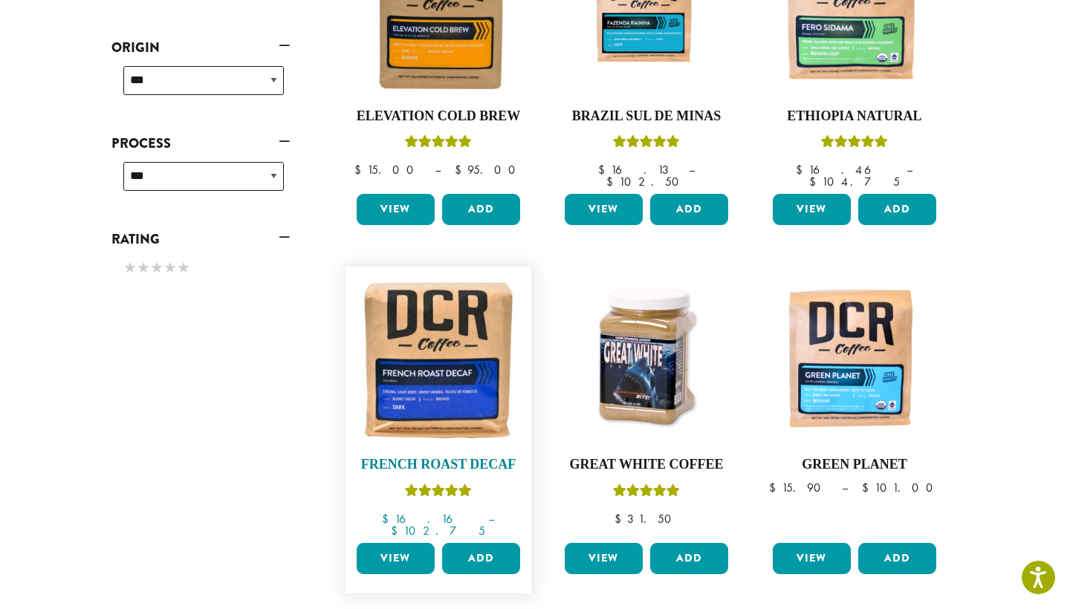
click at [476, 394] on img at bounding box center [438, 359] width 171 height 171
click at [406, 543] on link "View" at bounding box center [396, 558] width 78 height 31
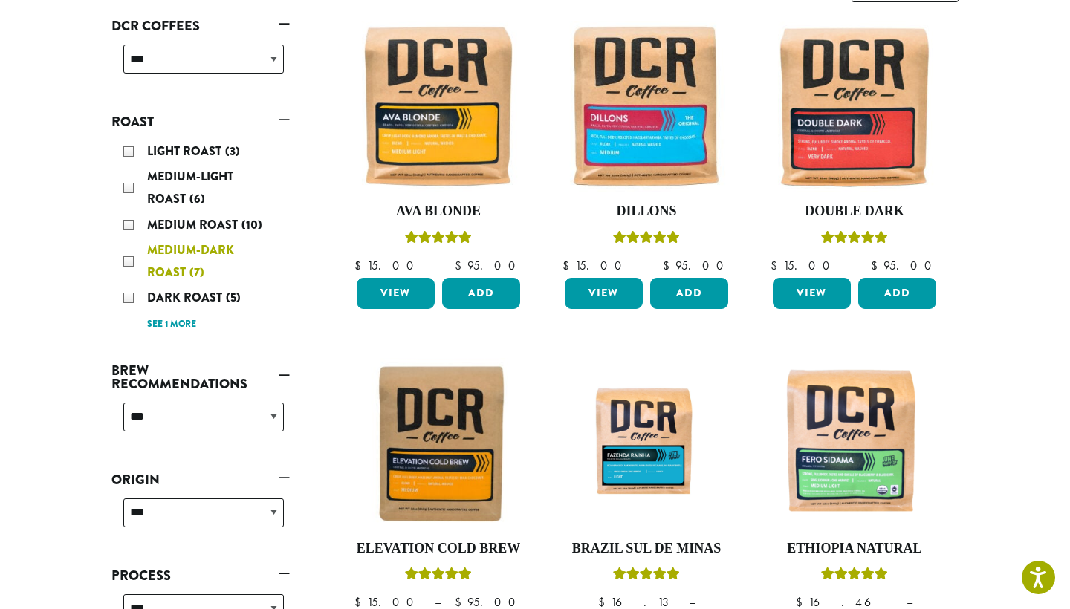
scroll to position [237, 0]
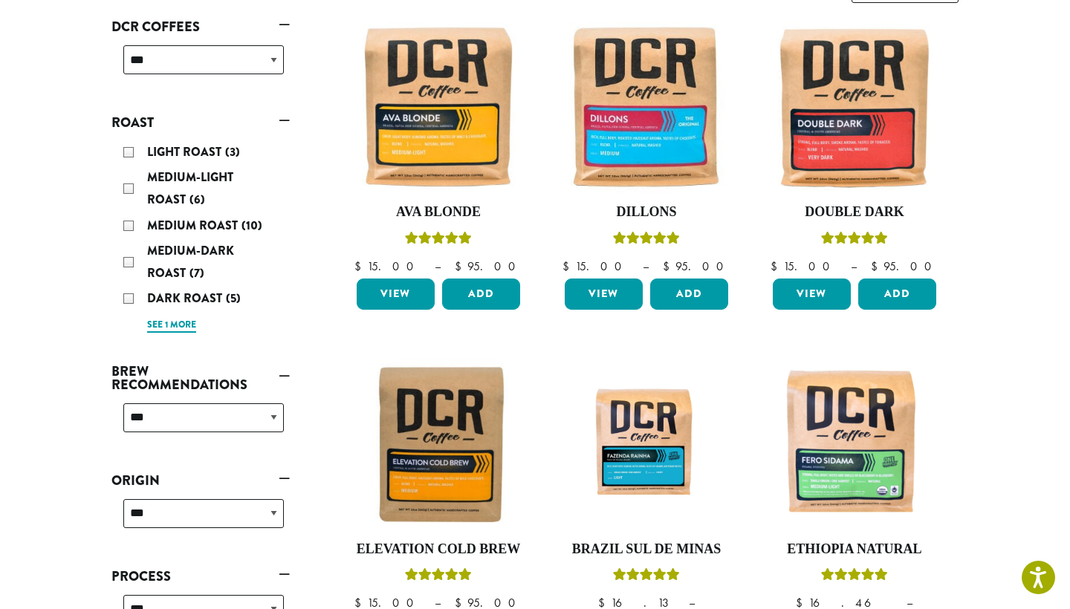
click at [190, 328] on link "See 1 more" at bounding box center [171, 325] width 49 height 15
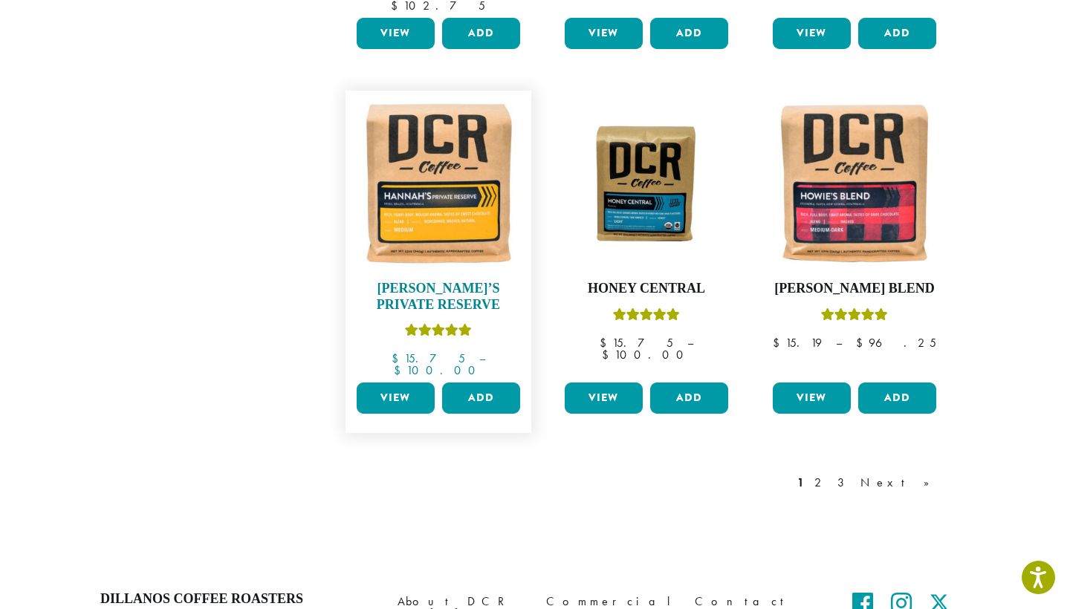
scroll to position [1236, 0]
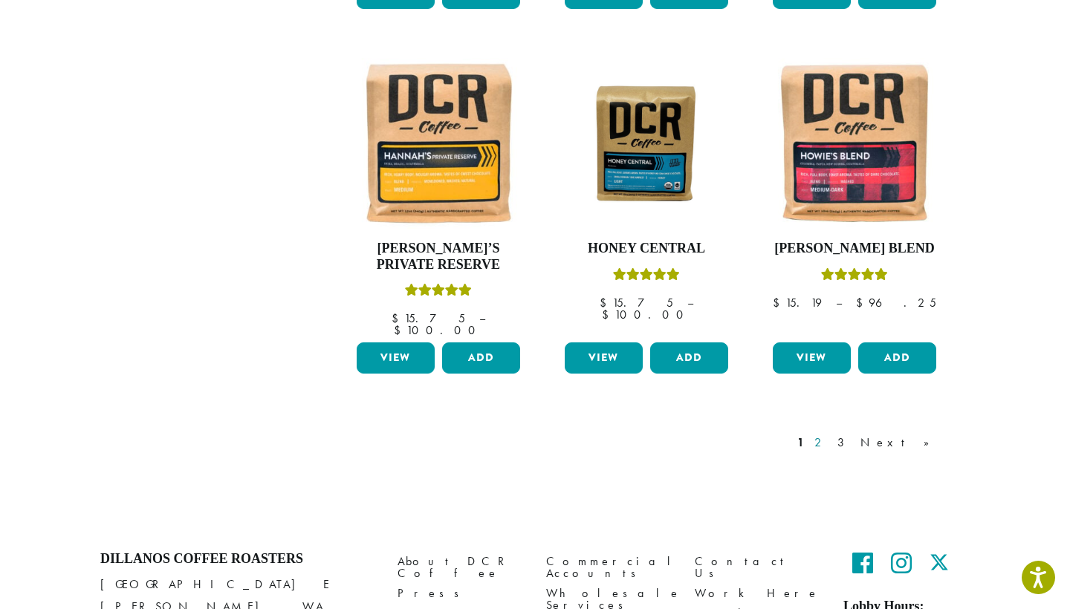
click at [830, 434] on link "2" at bounding box center [820, 443] width 19 height 18
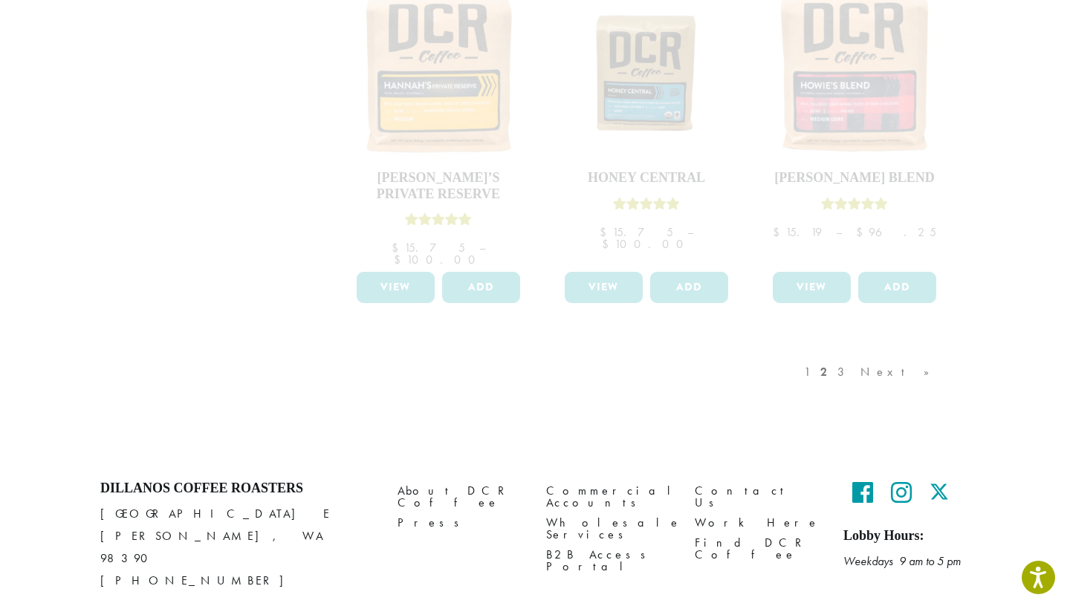
scroll to position [1306, 0]
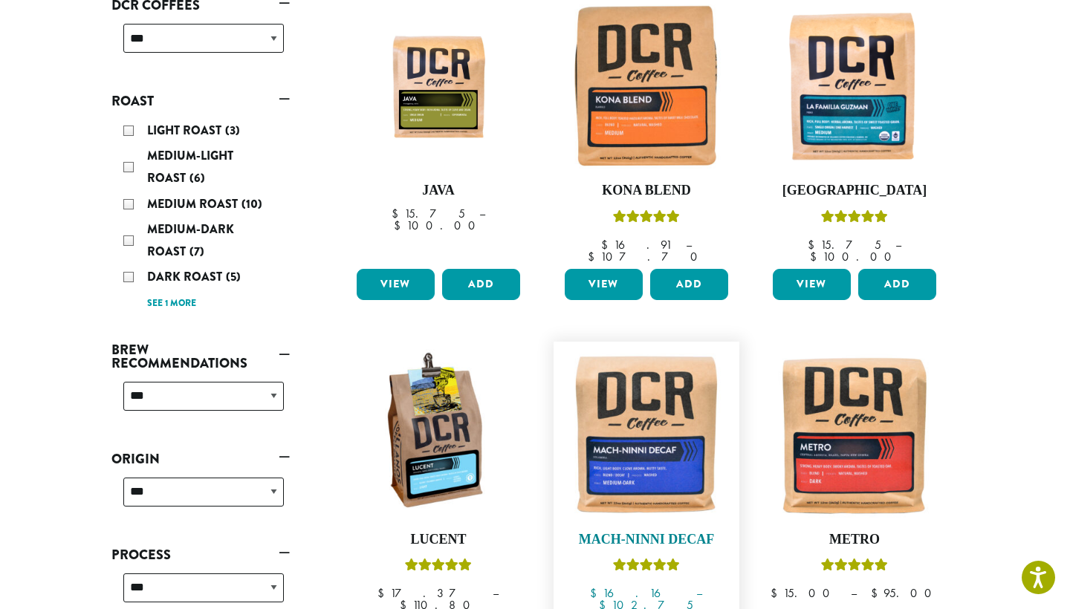
scroll to position [259, 0]
click at [634, 456] on img at bounding box center [646, 434] width 171 height 171
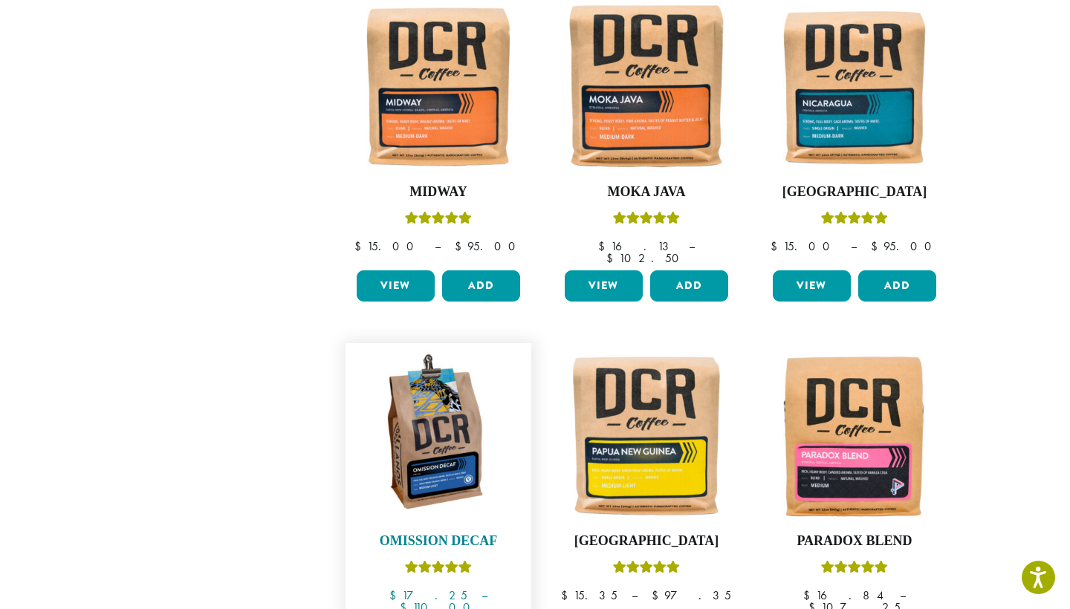
scroll to position [968, 0]
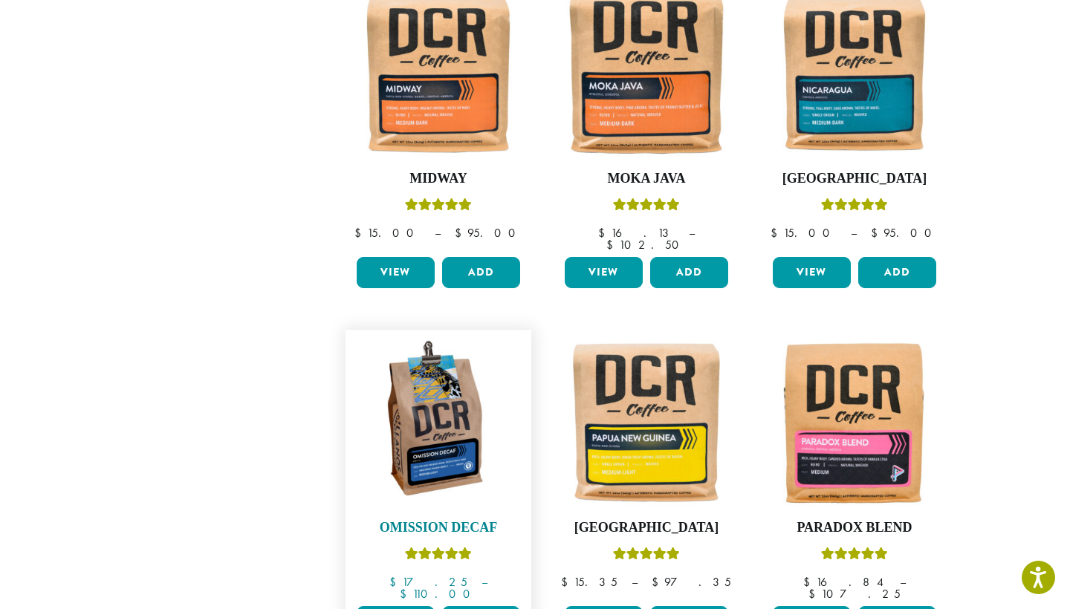
click at [409, 469] on img at bounding box center [438, 422] width 171 height 171
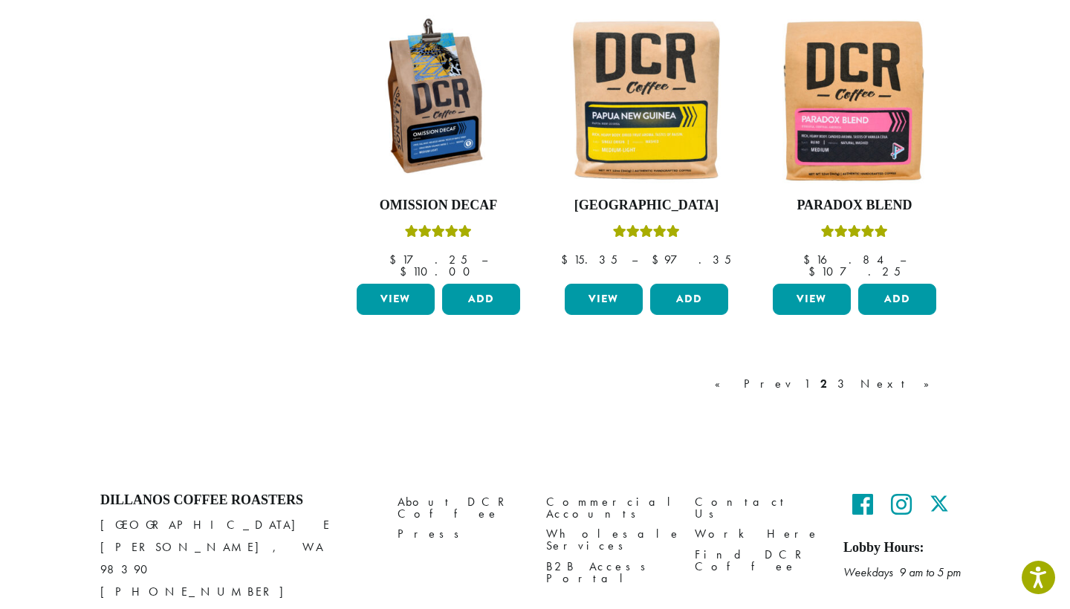
scroll to position [1290, 0]
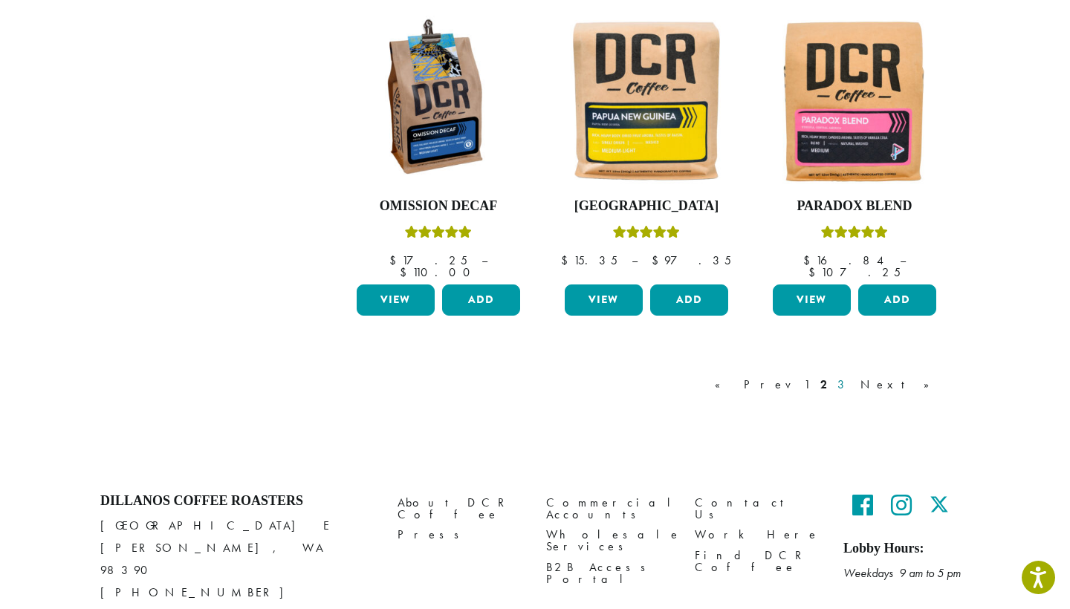
click at [853, 376] on link "3" at bounding box center [843, 385] width 19 height 18
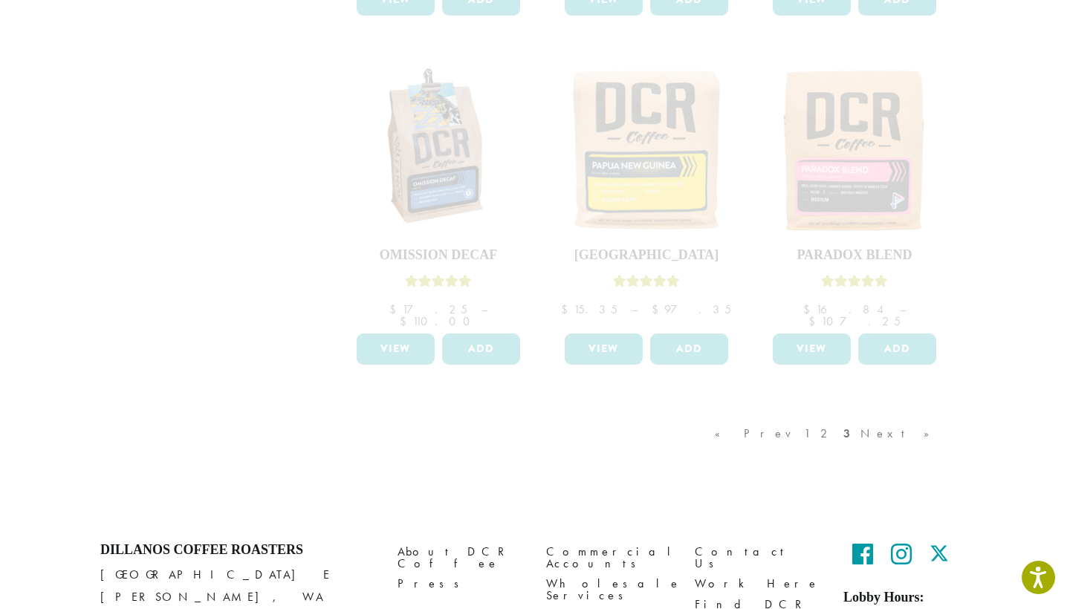
scroll to position [1236, 0]
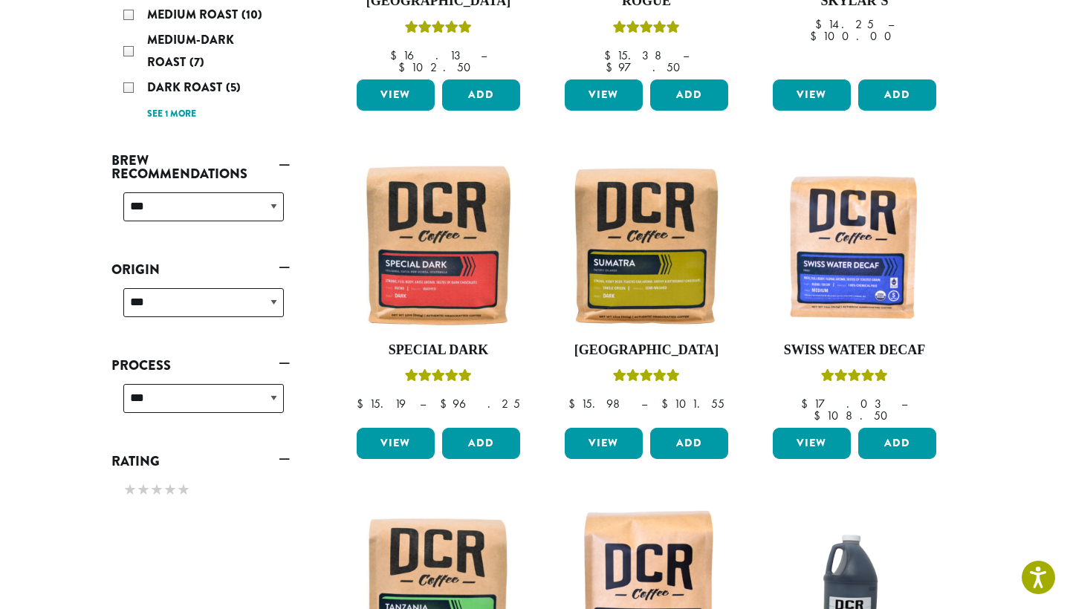
scroll to position [450, 0]
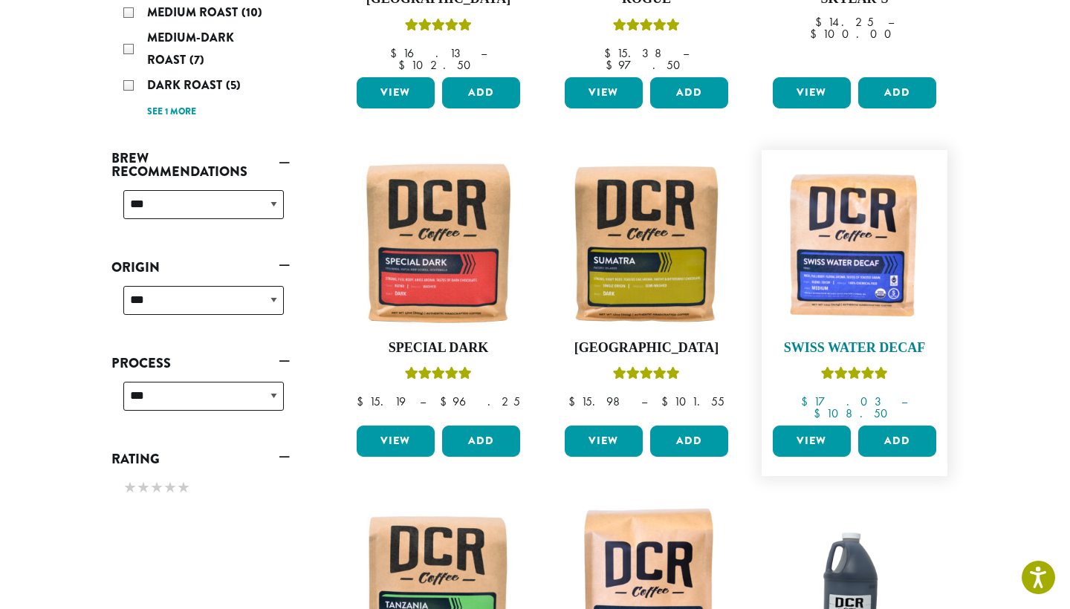
click at [824, 258] on img at bounding box center [854, 243] width 171 height 171
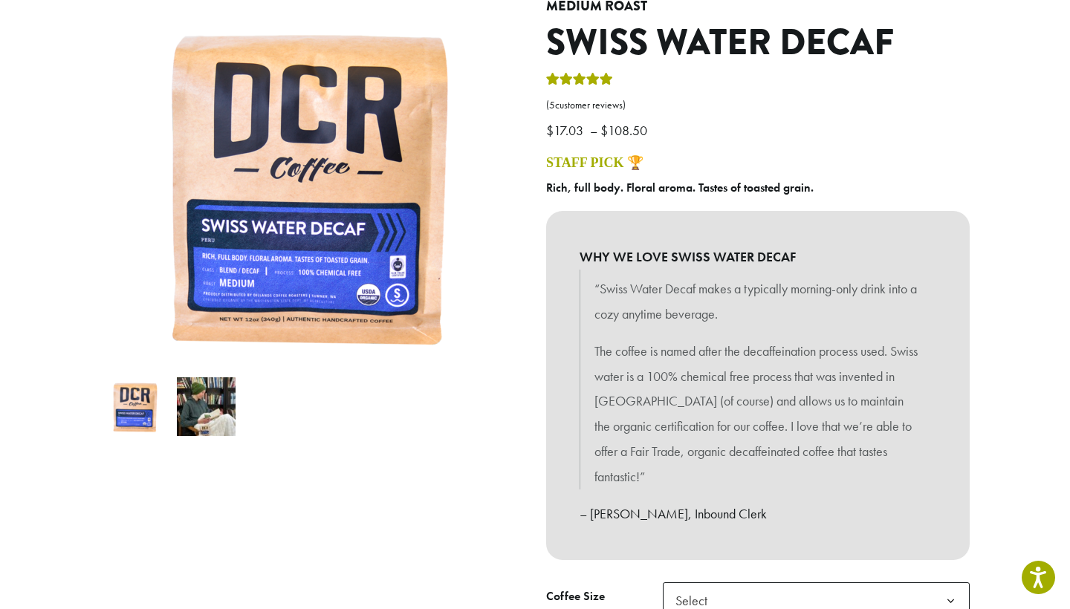
scroll to position [156, 0]
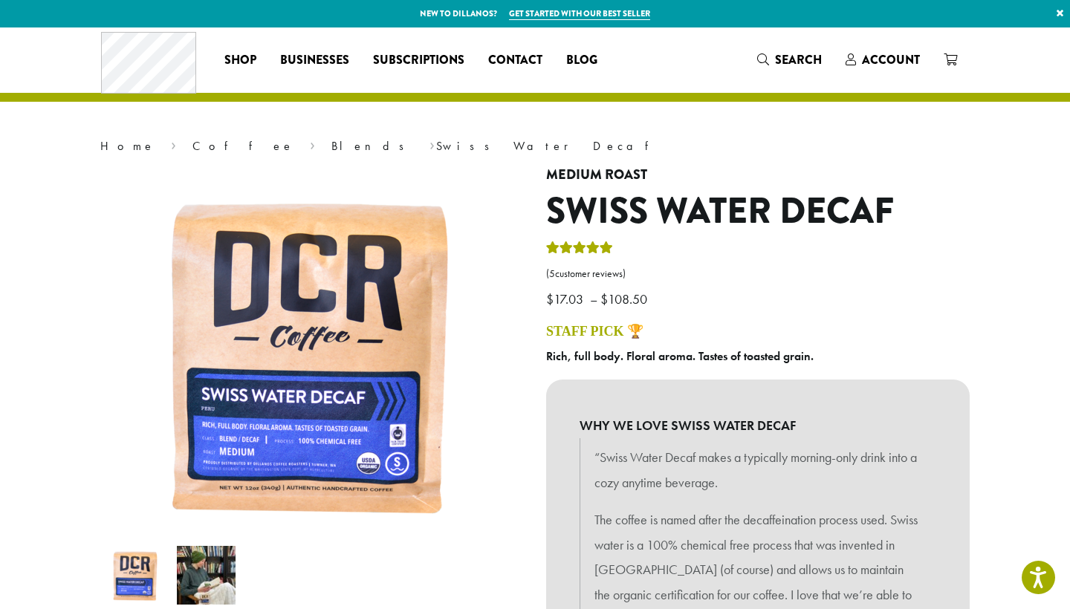
scroll to position [0, 0]
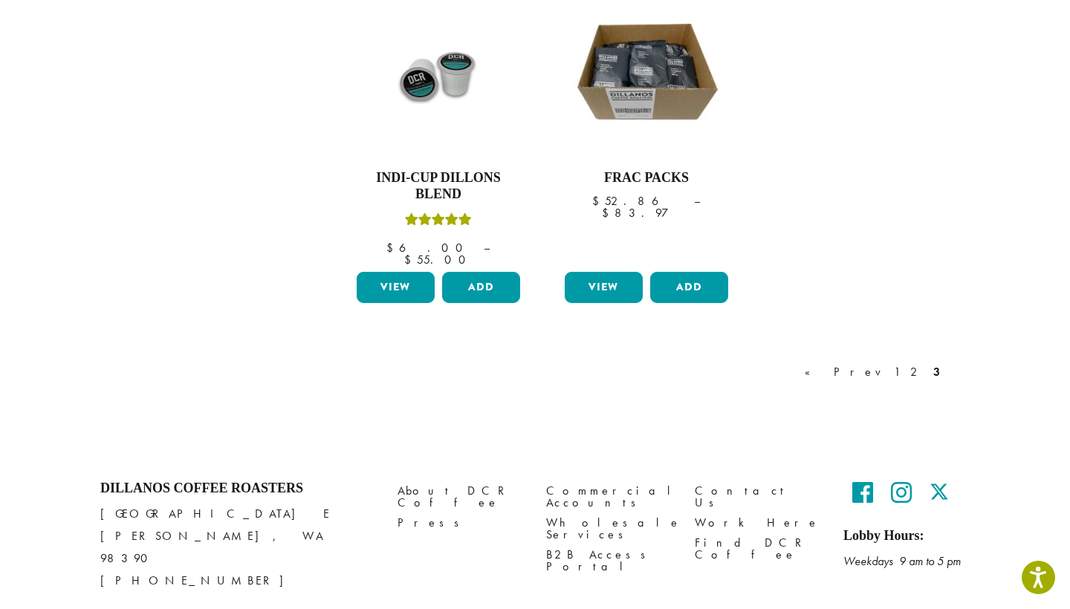
scroll to position [1306, 0]
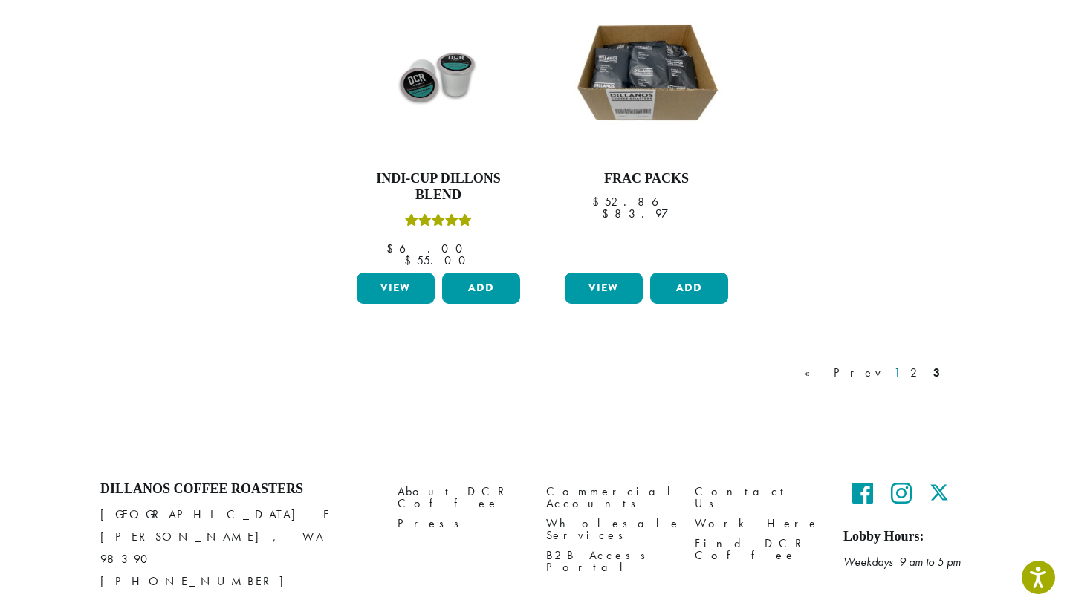
click at [903, 364] on link "1" at bounding box center [897, 373] width 12 height 18
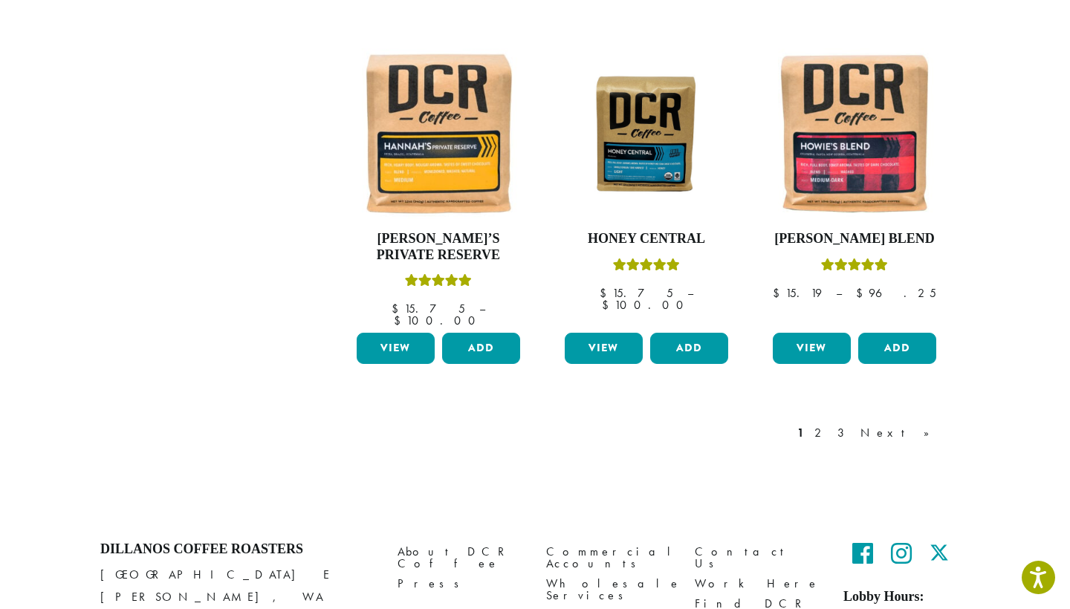
scroll to position [1277, 0]
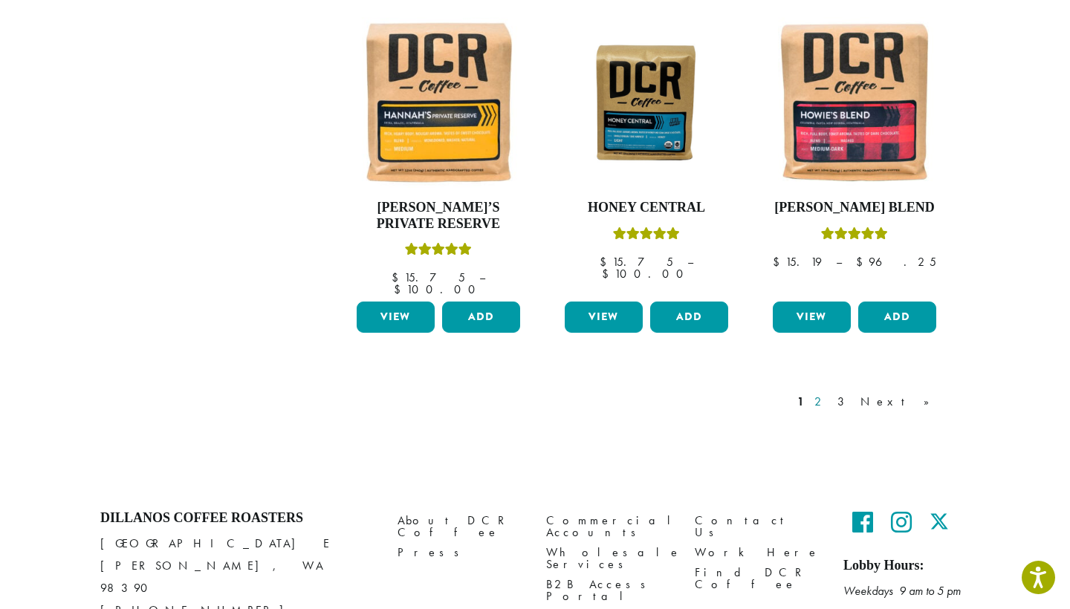
click at [830, 393] on link "2" at bounding box center [820, 402] width 19 height 18
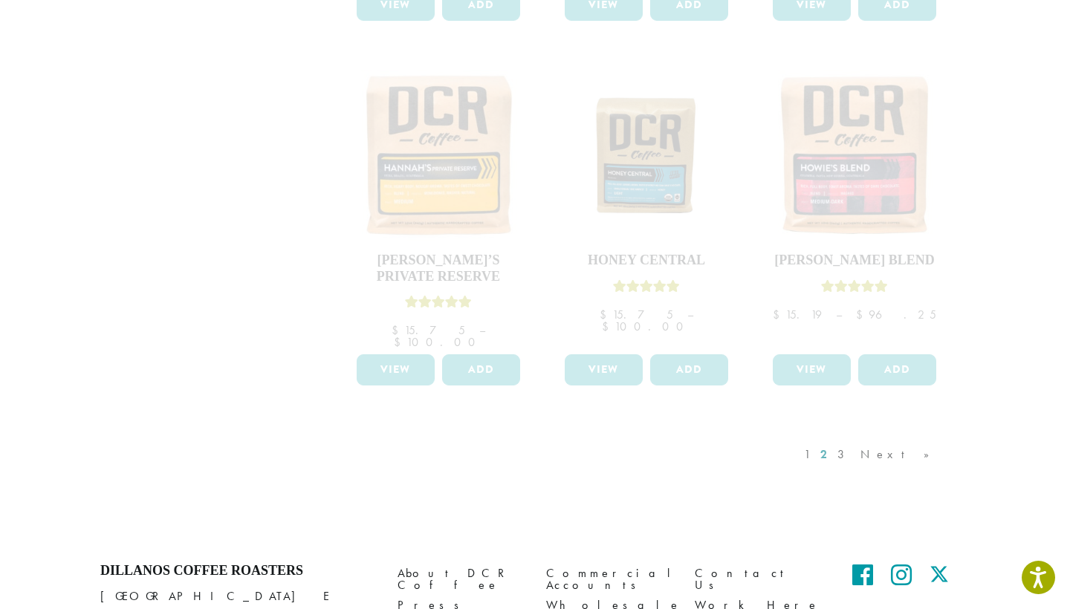
scroll to position [1226, 0]
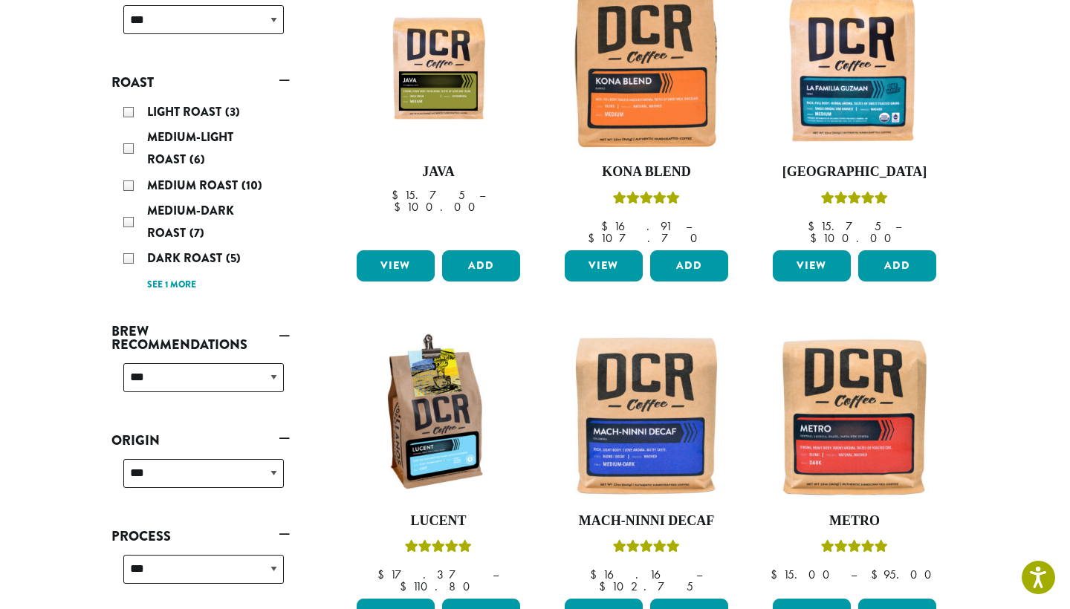
scroll to position [280, 0]
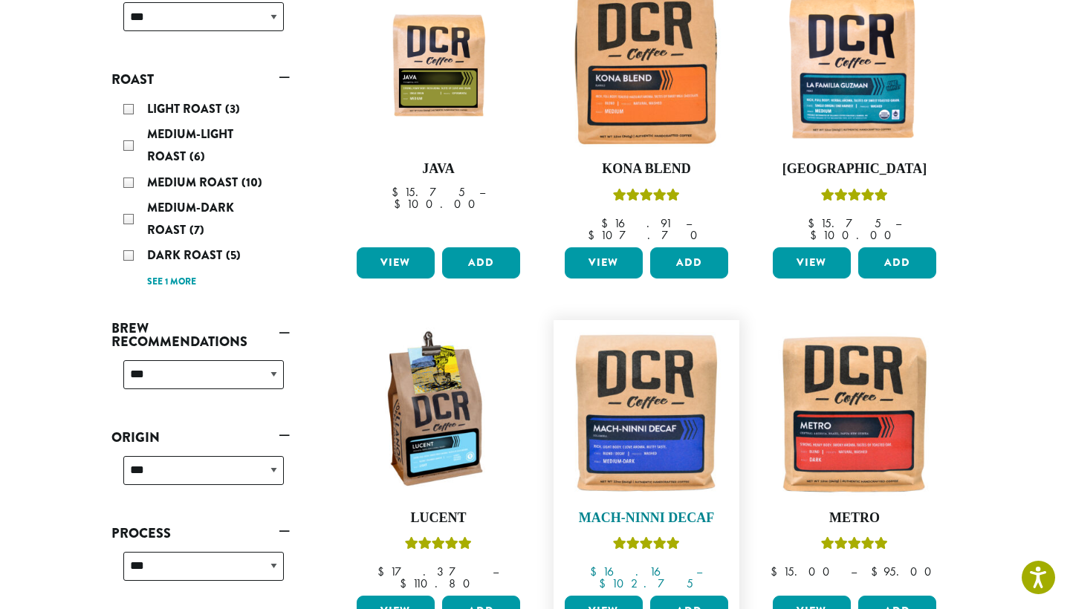
click at [628, 440] on img at bounding box center [646, 413] width 171 height 171
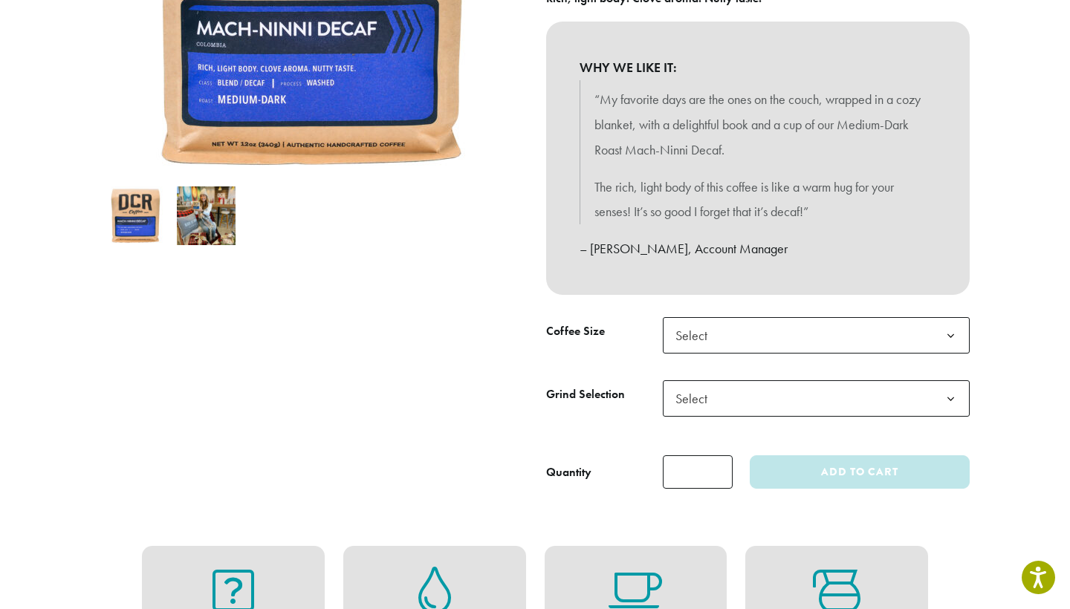
scroll to position [368, 0]
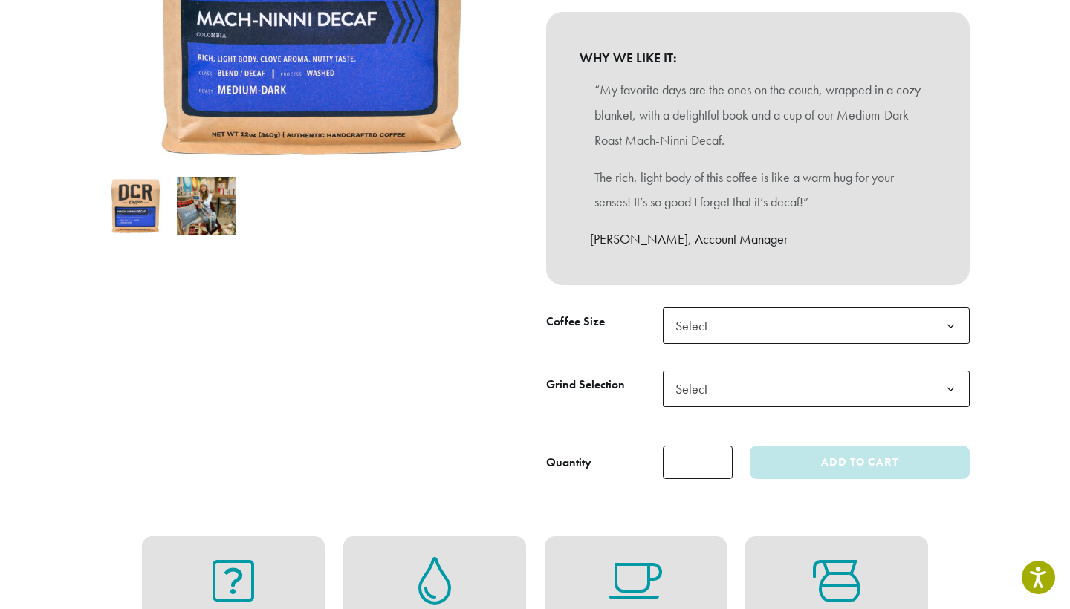
click at [721, 322] on span "Select" at bounding box center [696, 325] width 53 height 29
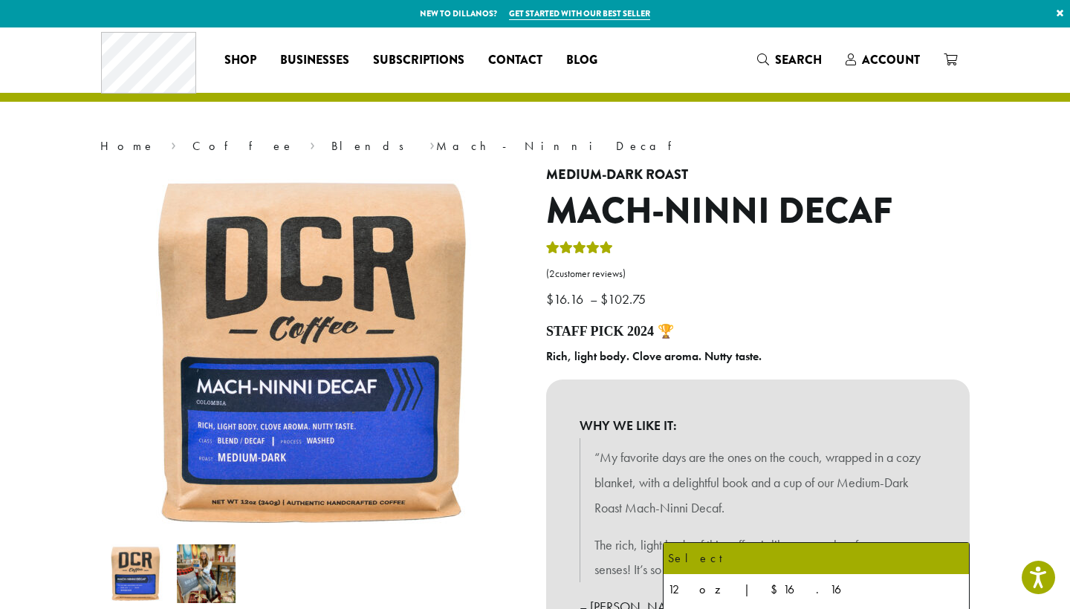
scroll to position [0, 0]
